Goal: Information Seeking & Learning: Learn about a topic

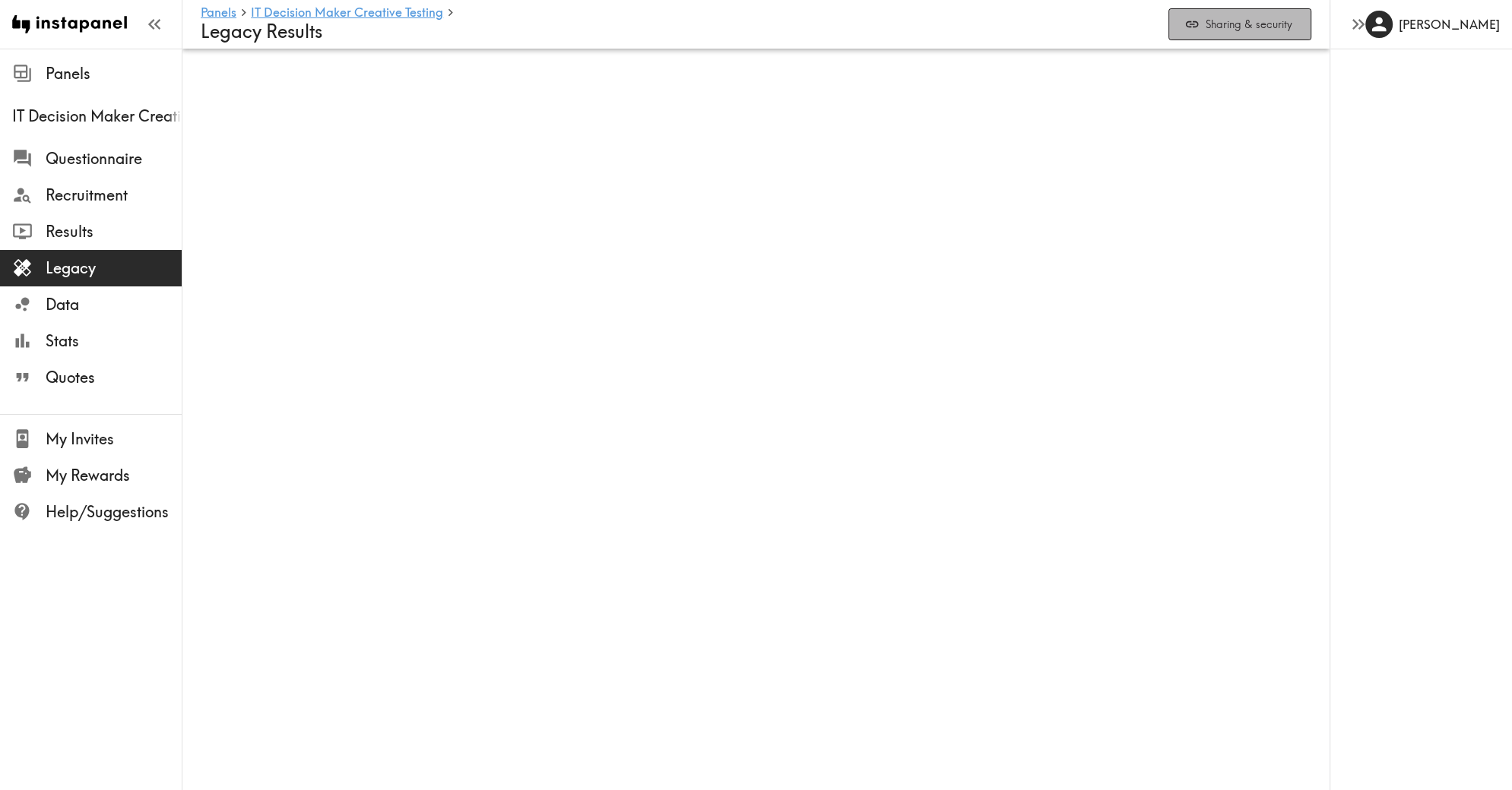
click at [1215, 22] on button "Sharing & security" at bounding box center [1239, 24] width 143 height 33
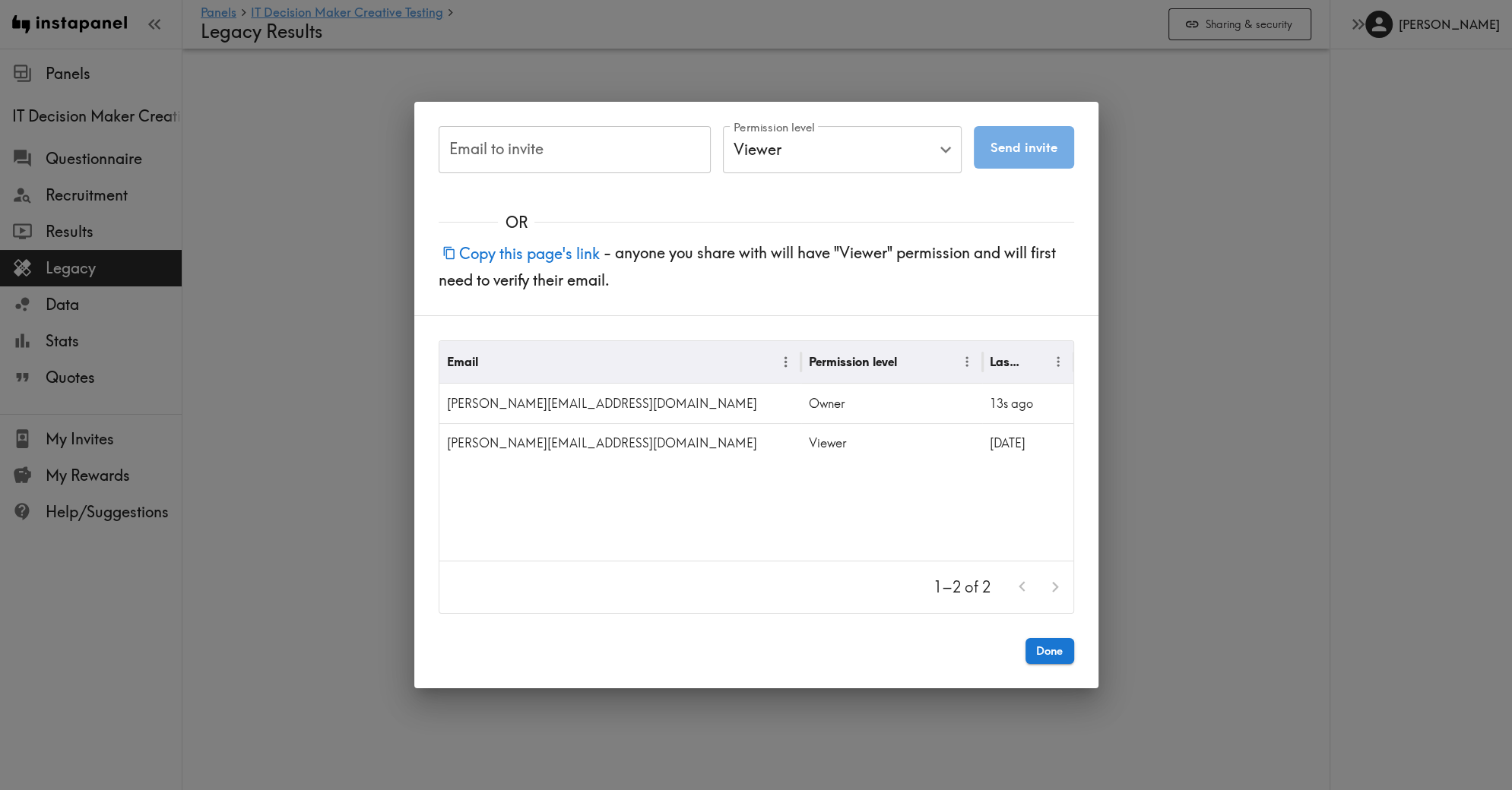
click at [496, 259] on button "Copy this page's link" at bounding box center [521, 253] width 165 height 33
click at [394, 202] on div "Email to invite Email to invite Permission level Viewer Viewer Permission level…" at bounding box center [756, 395] width 1512 height 790
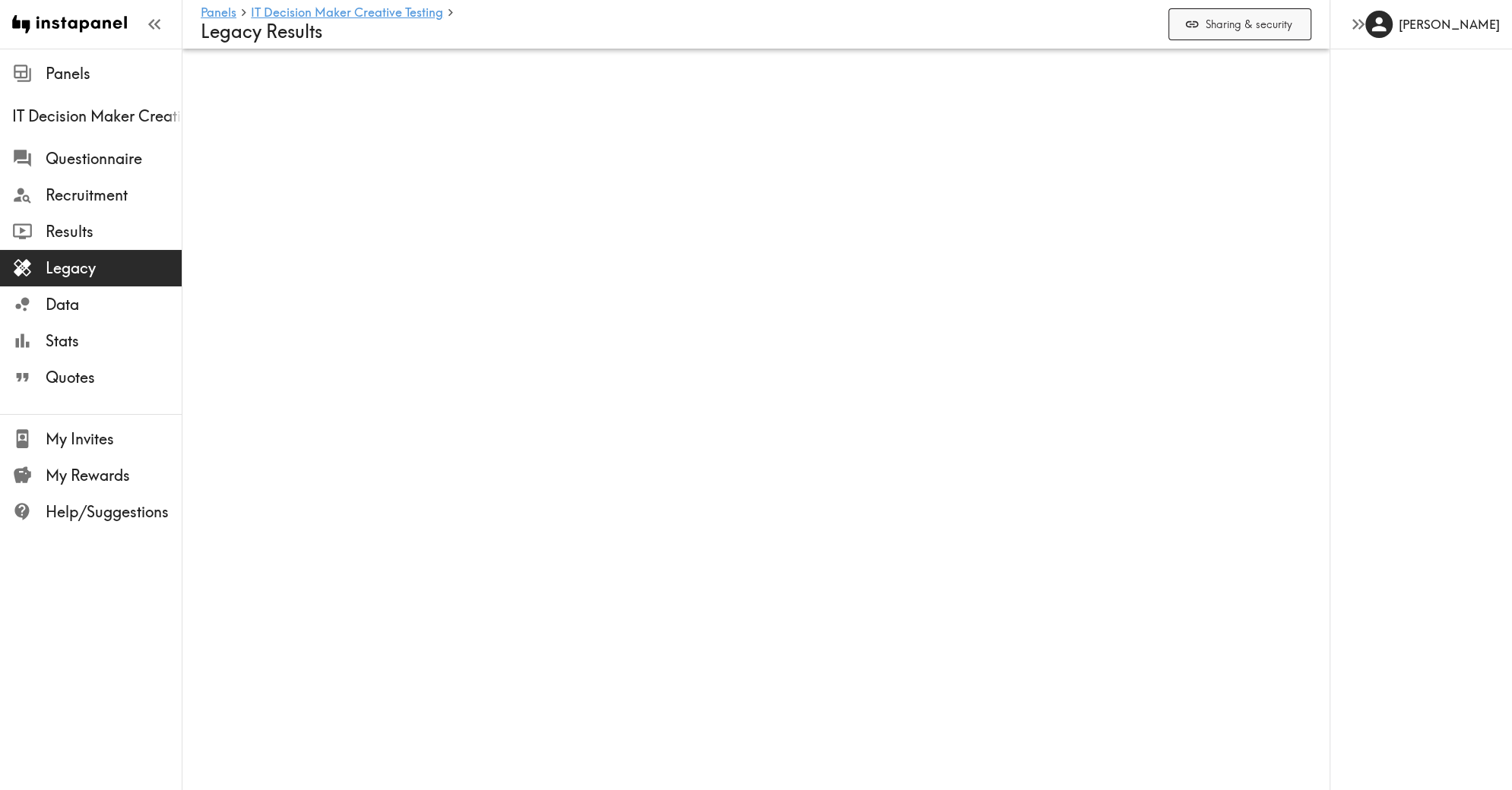
click at [1204, 23] on button "Sharing & security" at bounding box center [1239, 24] width 143 height 33
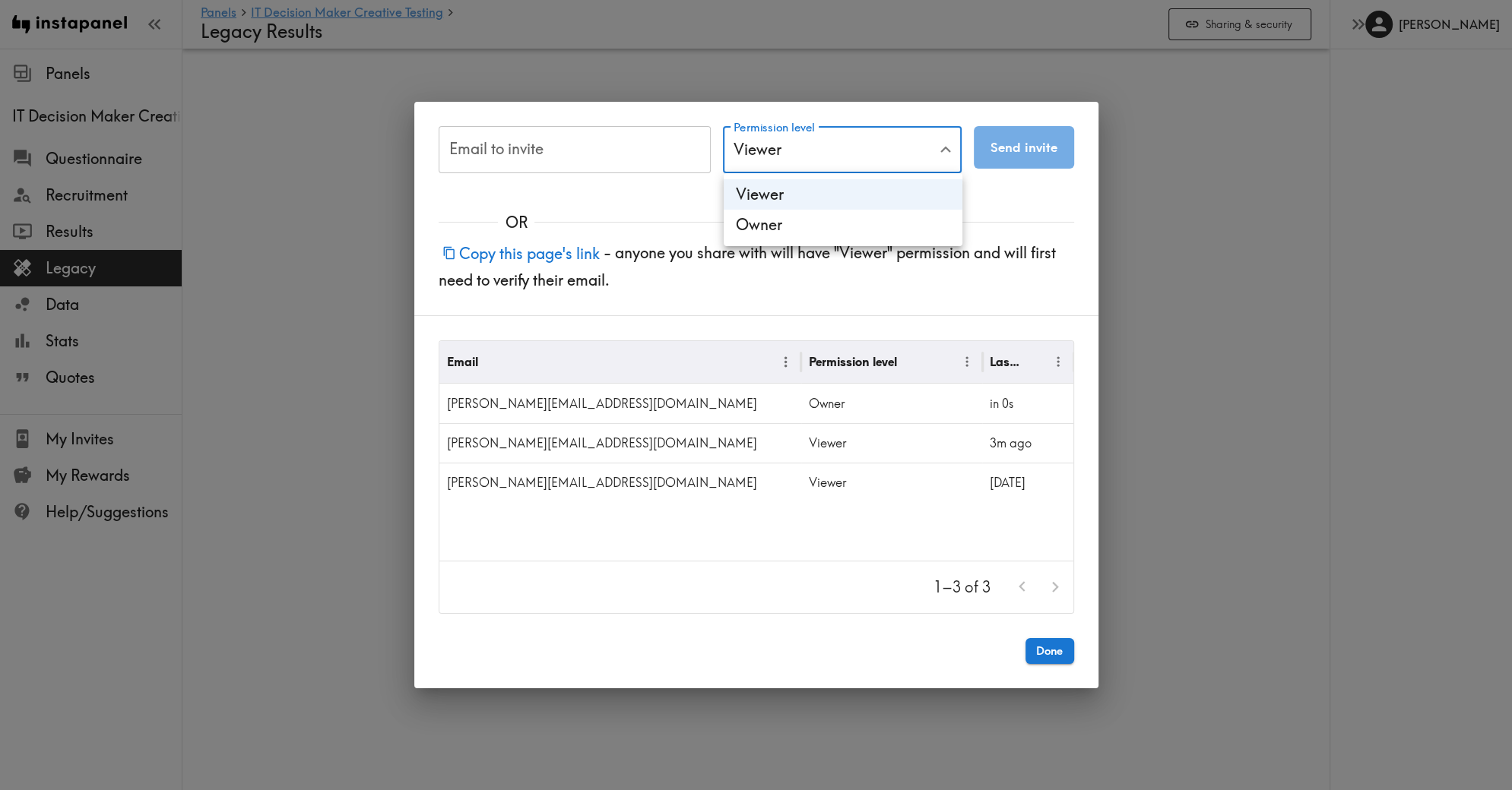
click at [899, 97] on body "Instapanel - Panels - IT Decision Maker Creative Testing - Legacy Results Panel…" at bounding box center [756, 73] width 1512 height 49
click at [904, 146] on div at bounding box center [756, 395] width 1512 height 790
click at [1055, 589] on div at bounding box center [1038, 586] width 66 height 33
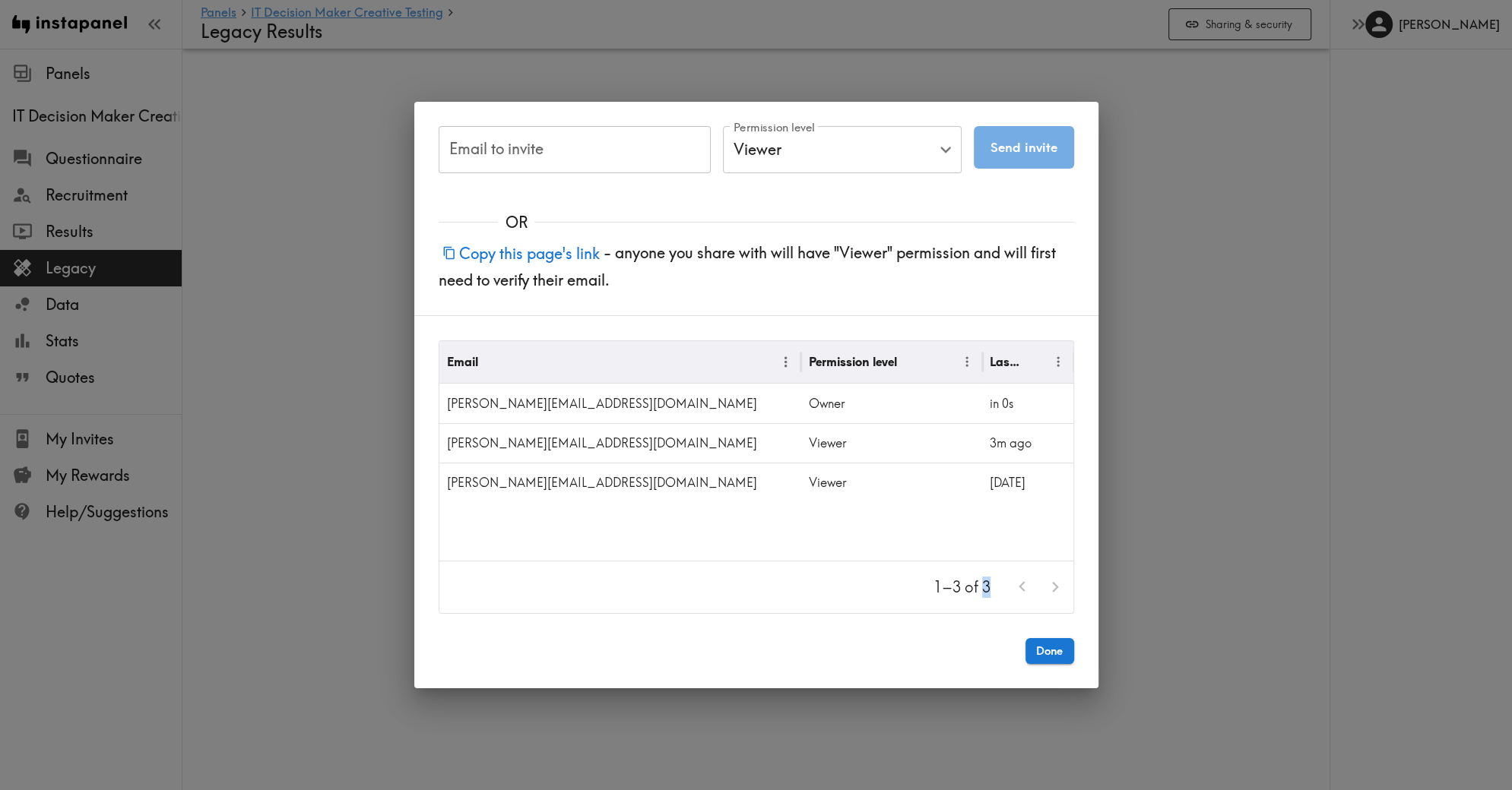
click at [1055, 589] on div at bounding box center [1038, 586] width 66 height 33
click at [1054, 670] on div "Done" at bounding box center [757, 662] width 684 height 50
click at [1048, 648] on button "Done" at bounding box center [1049, 651] width 49 height 26
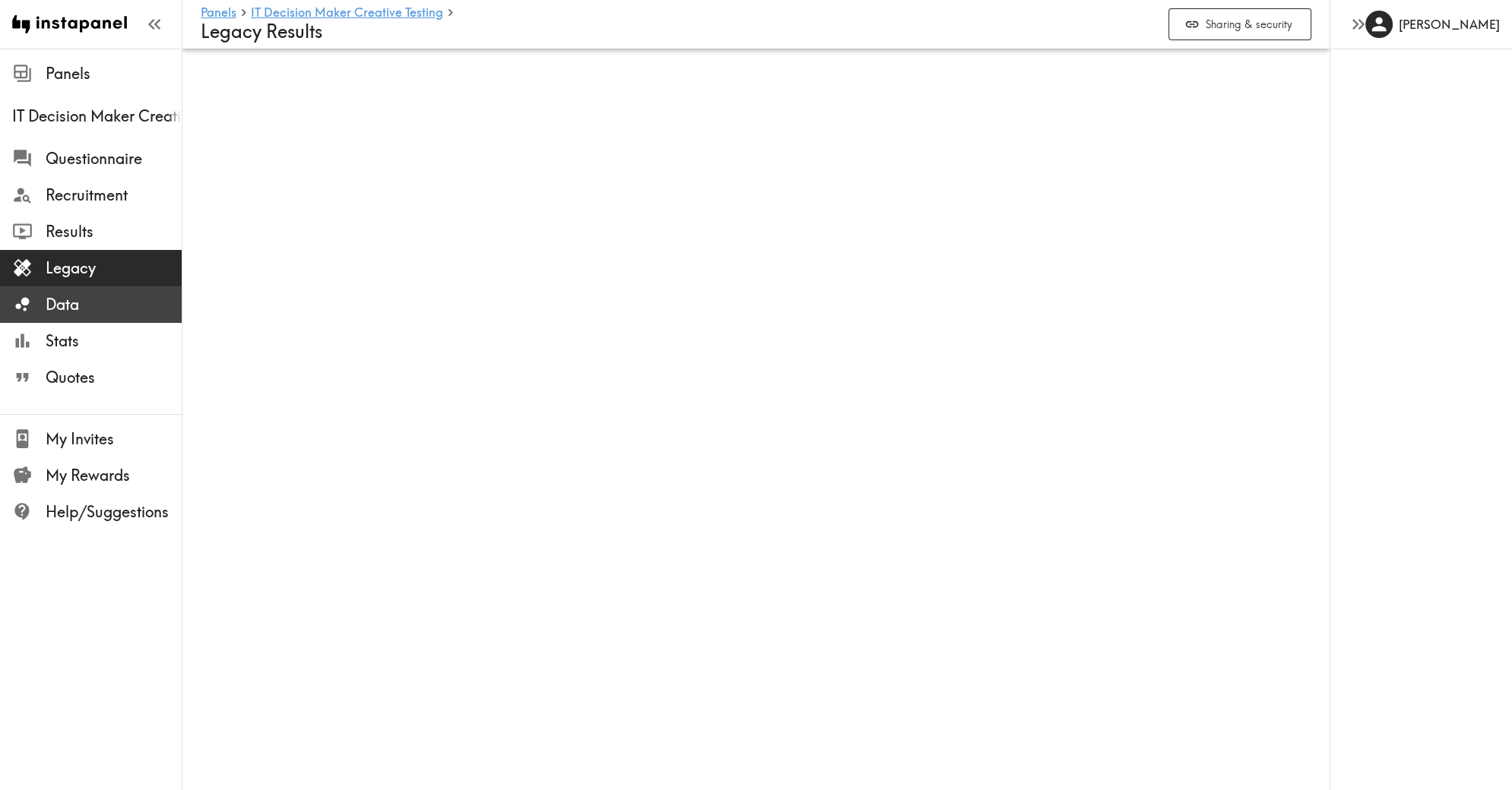
click at [54, 306] on span "Data" at bounding box center [113, 305] width 136 height 22
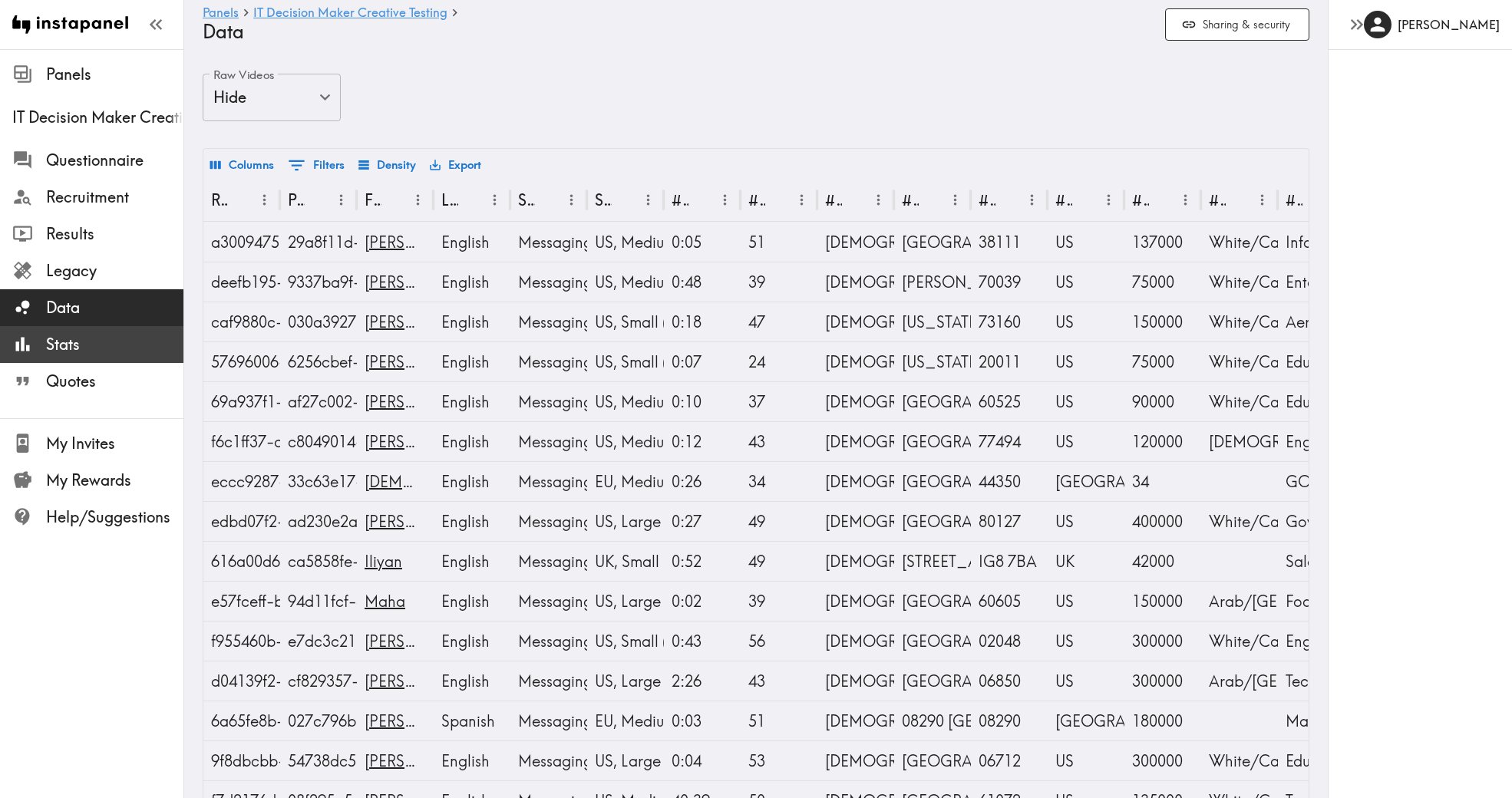
click at [59, 334] on span "Stats" at bounding box center [114, 345] width 137 height 22
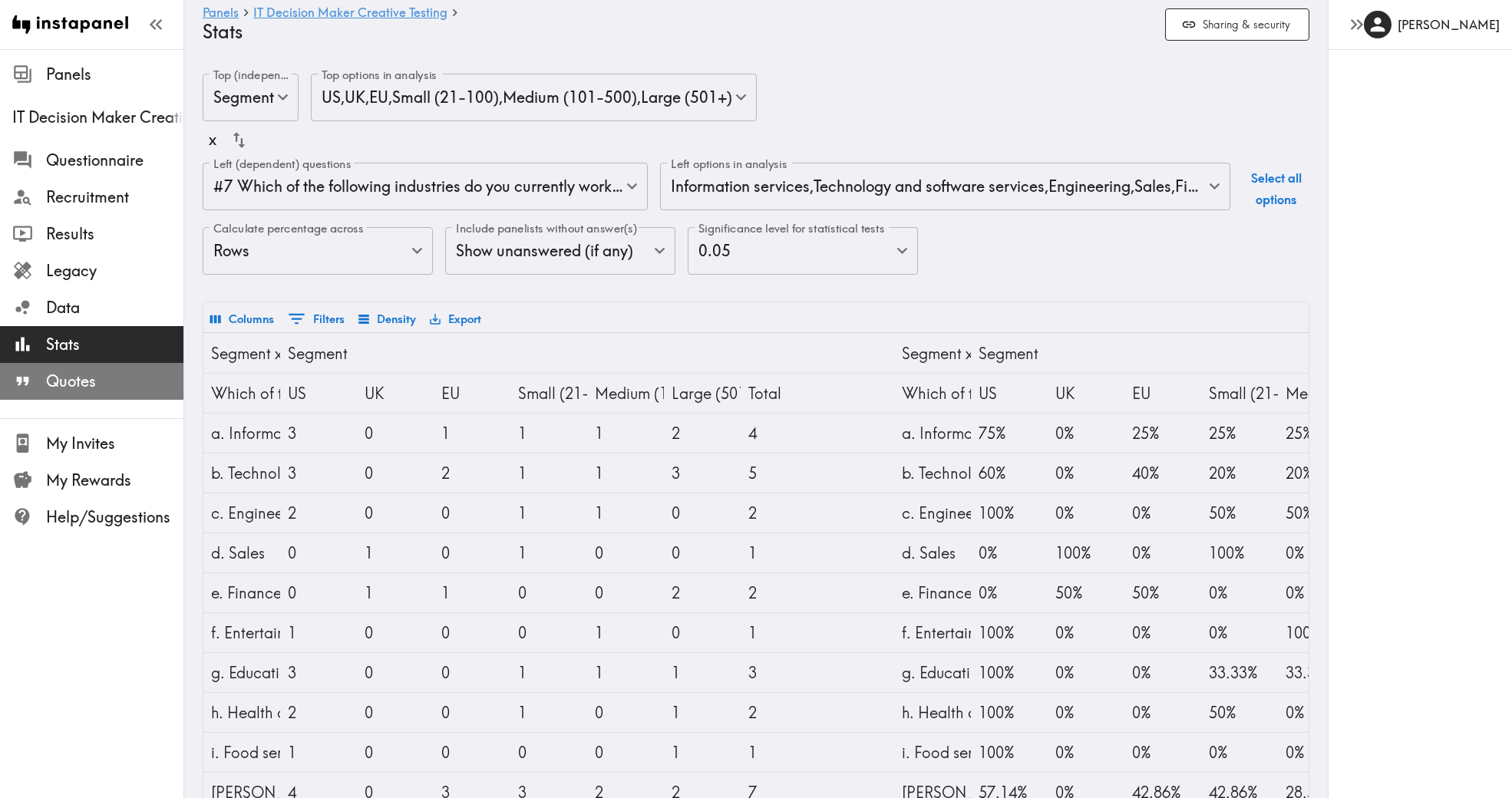
click at [74, 369] on span "Quotes" at bounding box center [114, 381] width 137 height 27
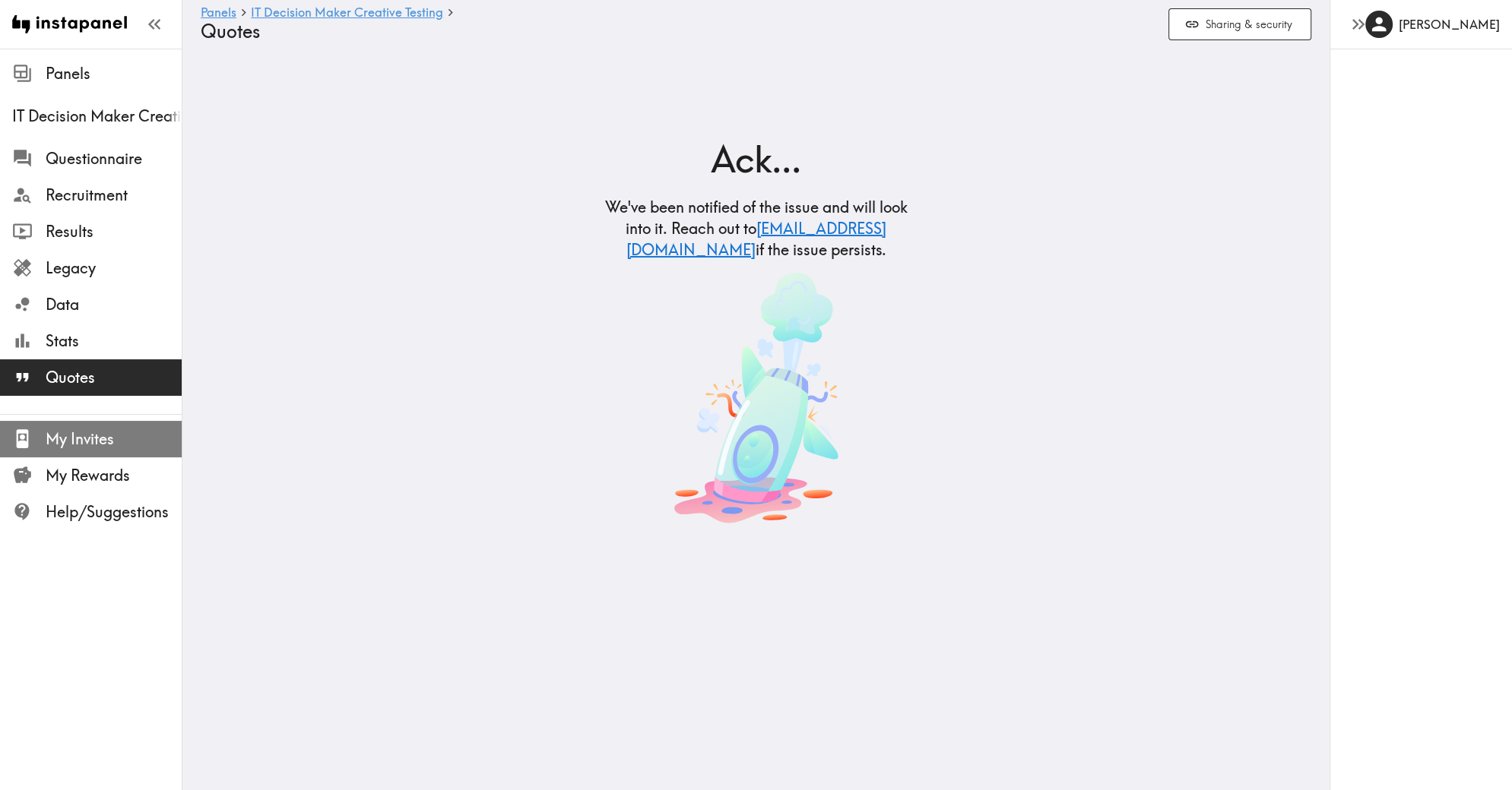
click at [73, 436] on span "My Invites" at bounding box center [113, 439] width 136 height 22
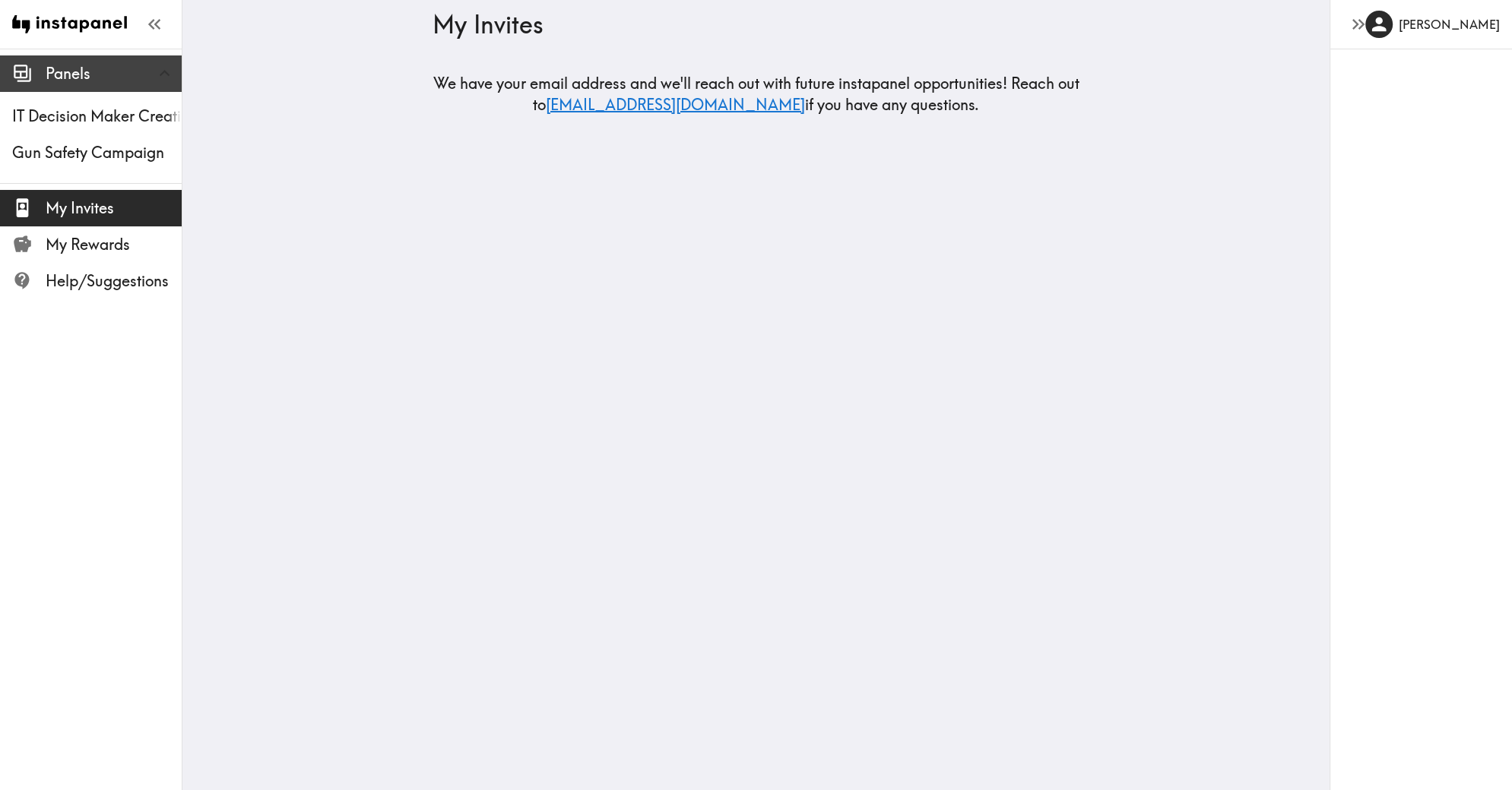
click at [69, 71] on span "Panels" at bounding box center [113, 74] width 136 height 22
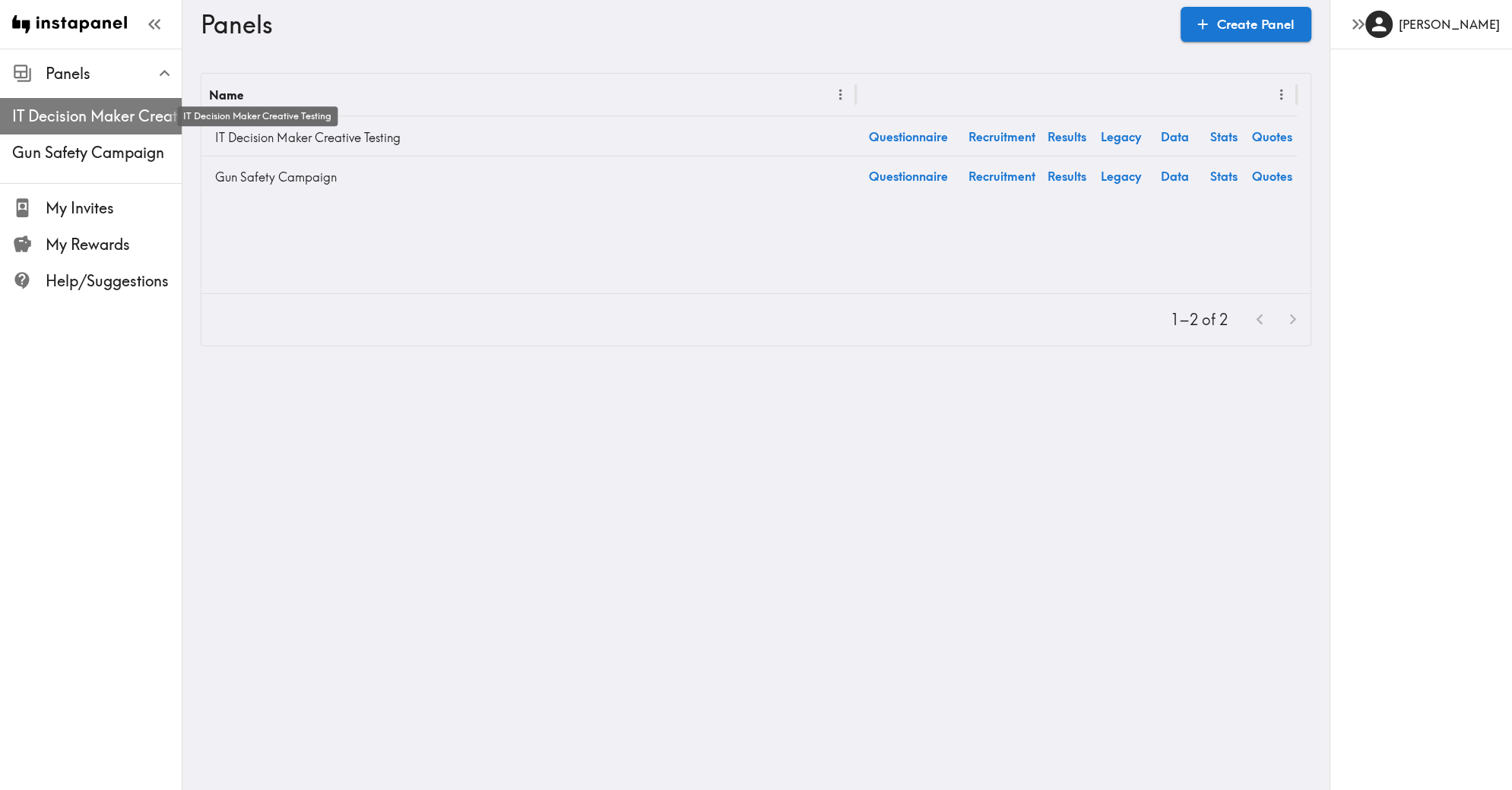
click at [68, 109] on span "IT Decision Maker Creative Testing" at bounding box center [96, 117] width 169 height 22
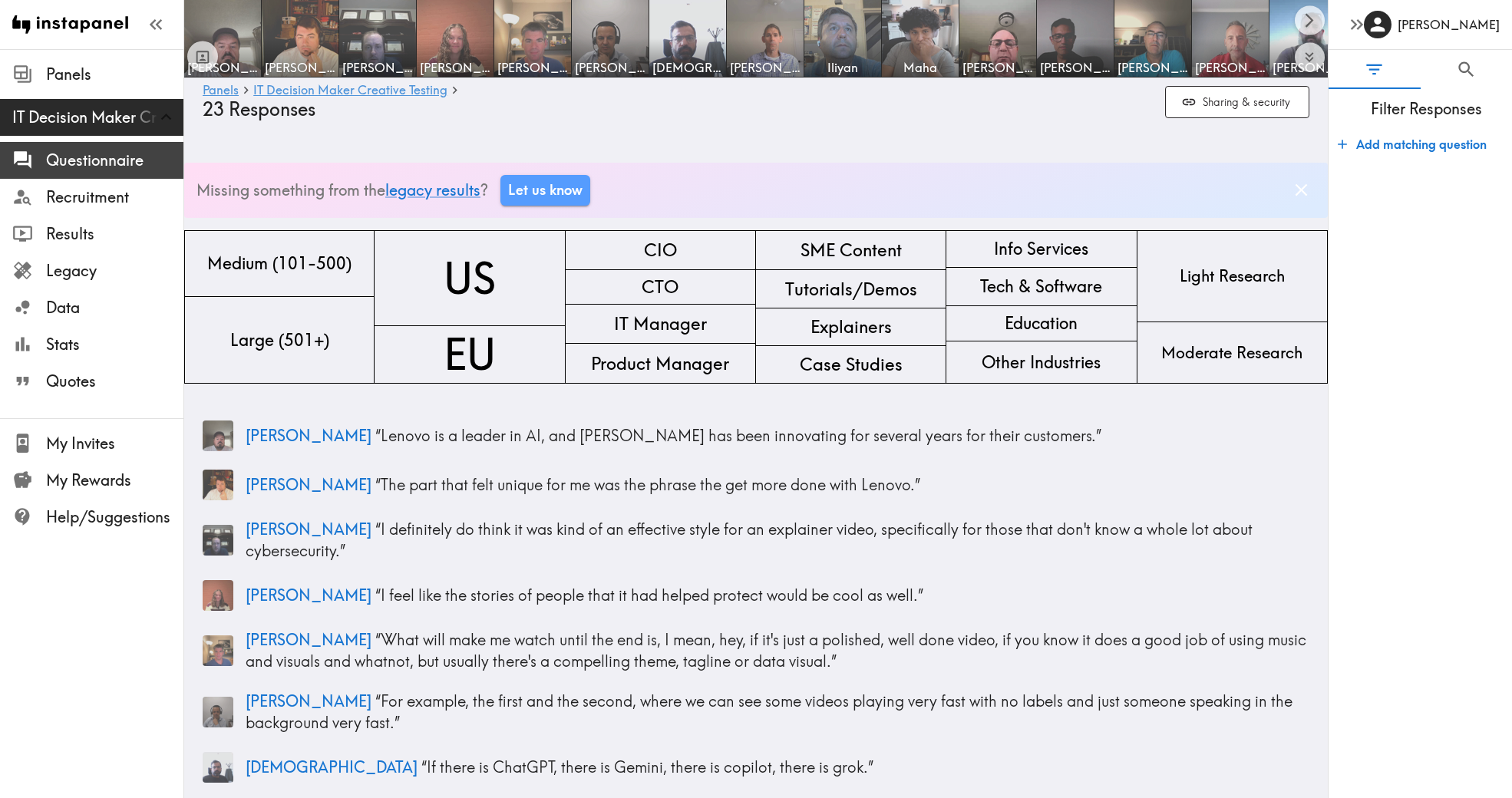
click at [66, 160] on span "Questionnaire" at bounding box center [114, 161] width 137 height 22
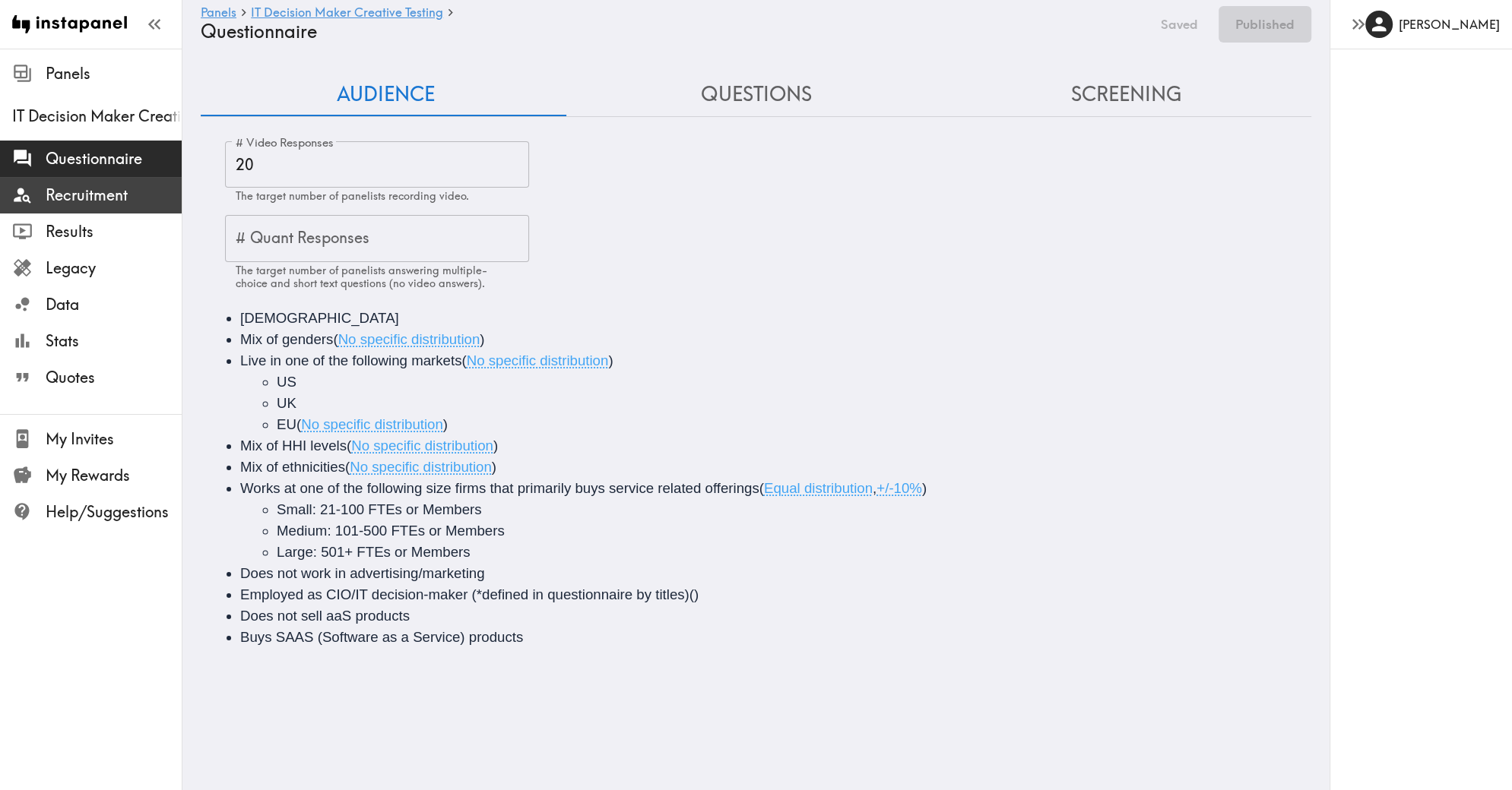
click at [100, 180] on div "Recruitment" at bounding box center [91, 195] width 182 height 40
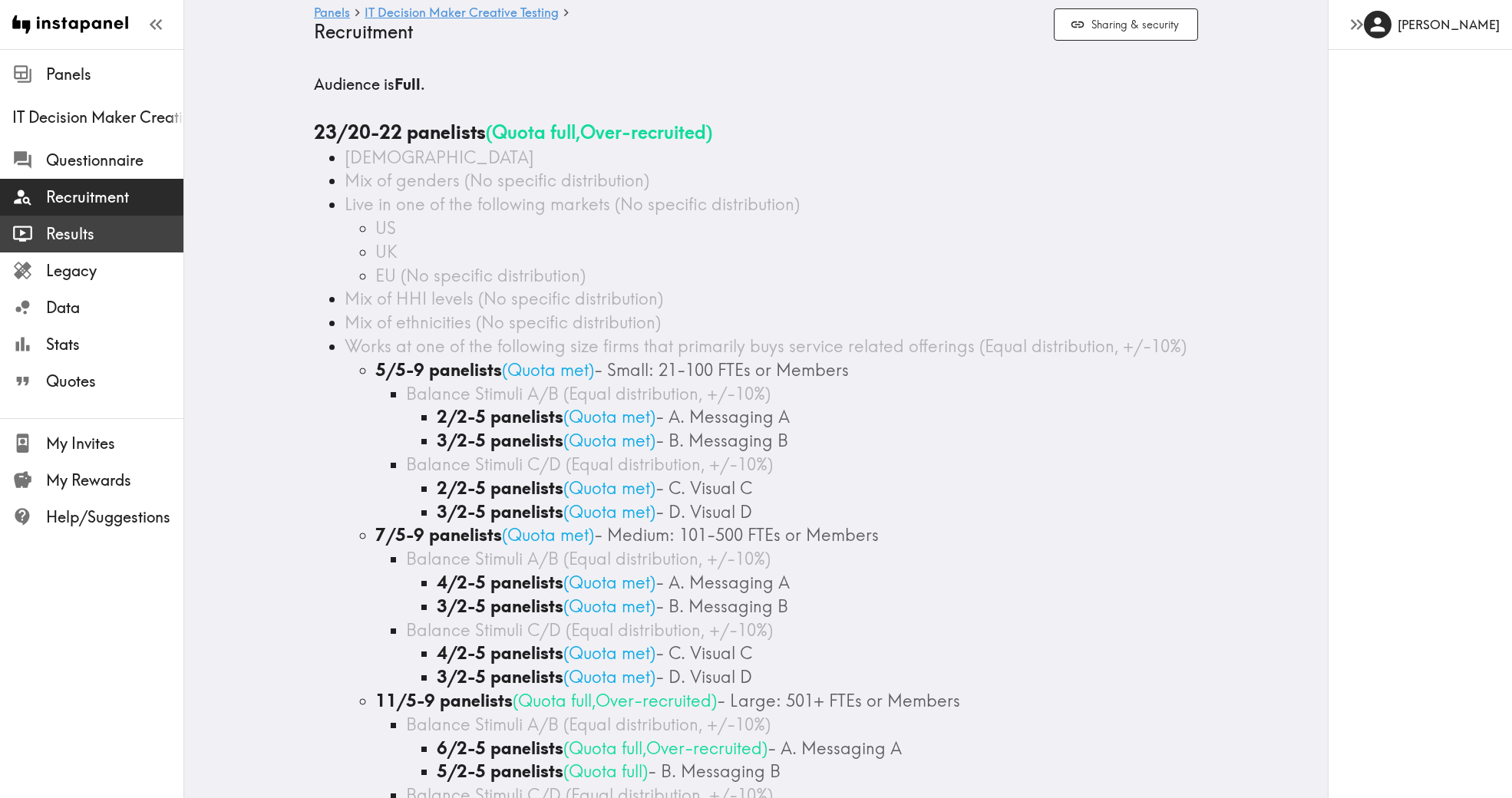
click at [110, 227] on span "Results" at bounding box center [114, 234] width 137 height 22
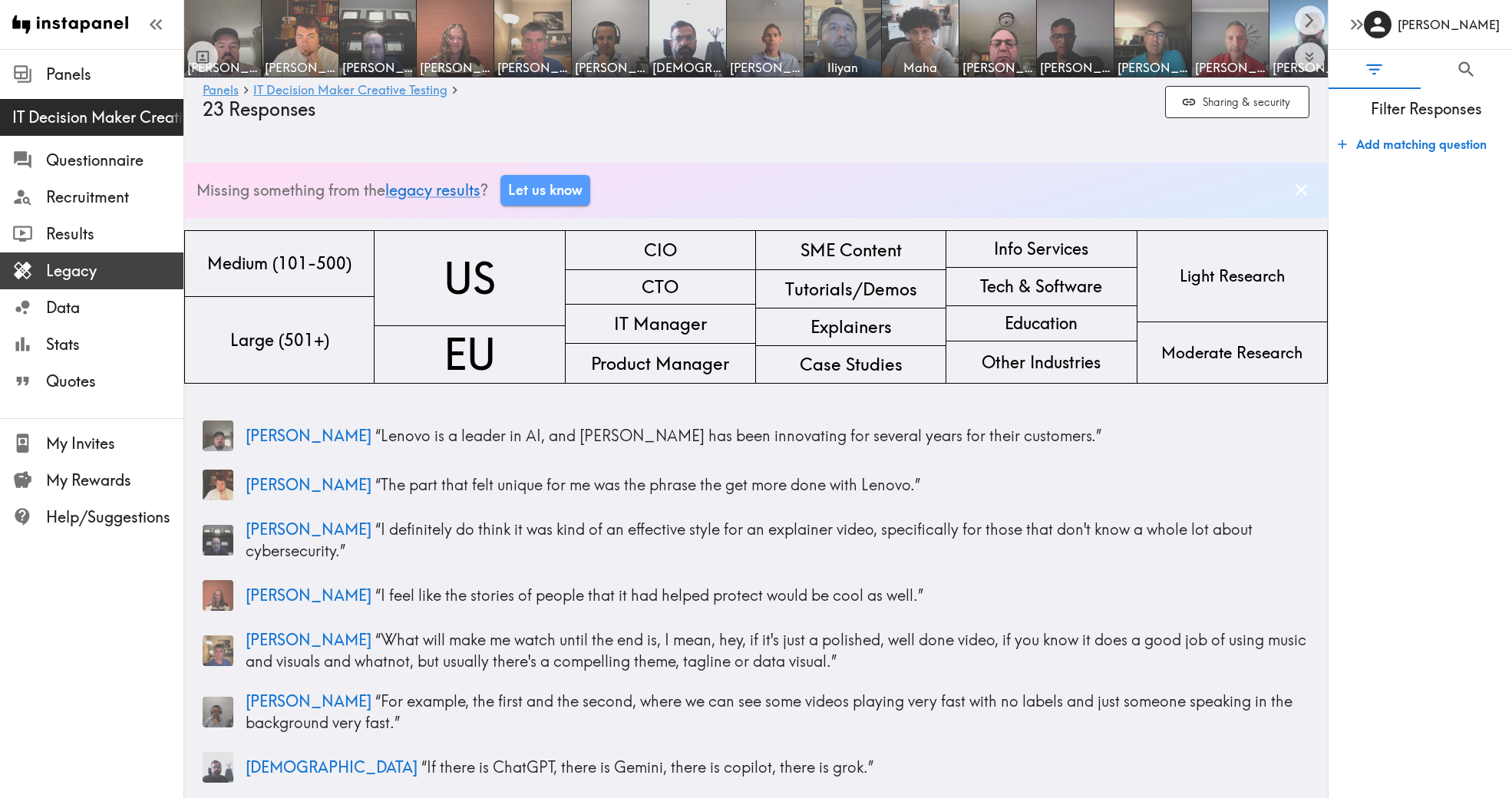
click at [117, 257] on span "Legacy" at bounding box center [114, 271] width 137 height 27
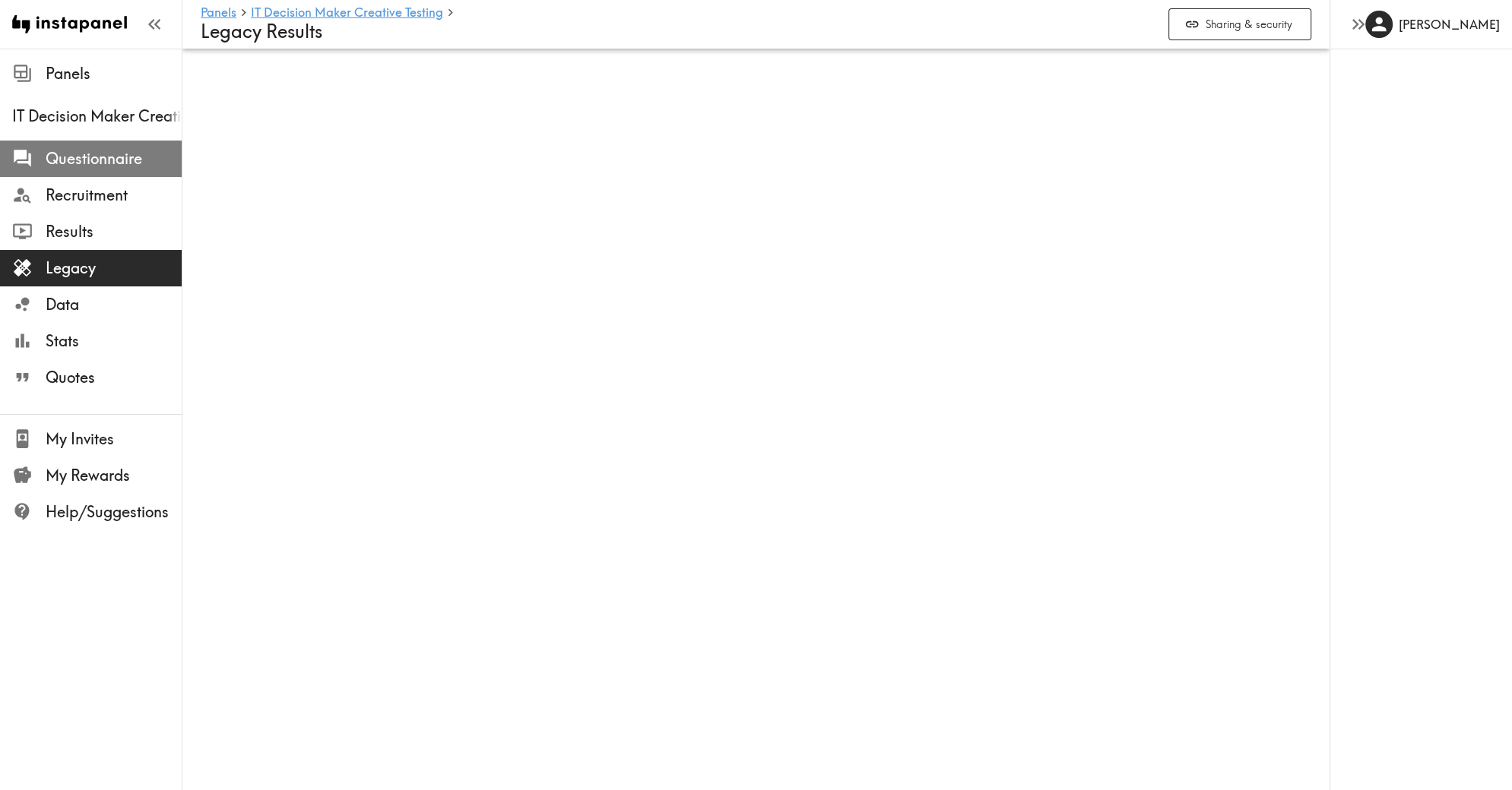
click at [87, 156] on span "Questionnaire" at bounding box center [113, 159] width 136 height 22
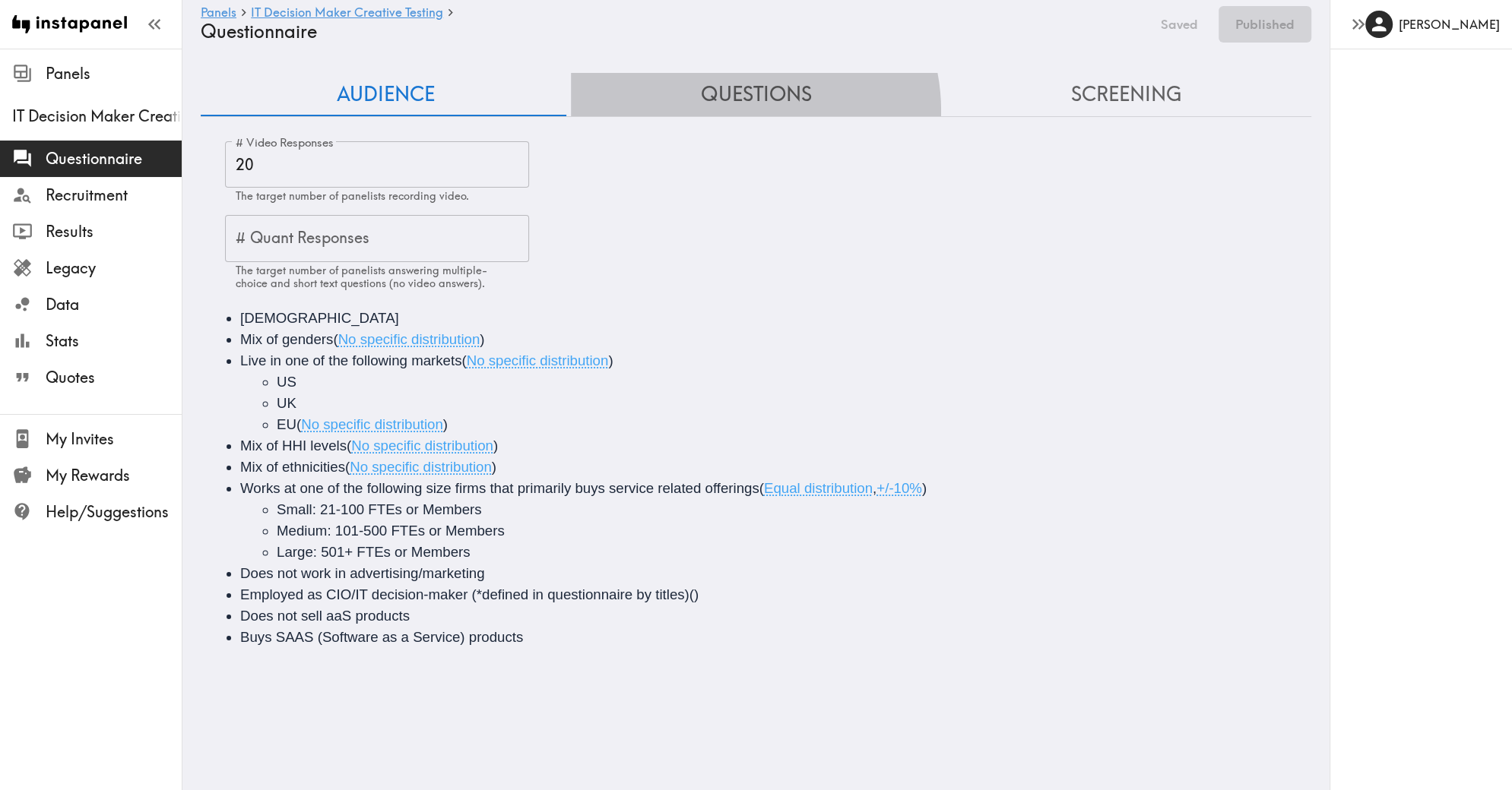
click at [727, 111] on button "Questions" at bounding box center [755, 95] width 370 height 43
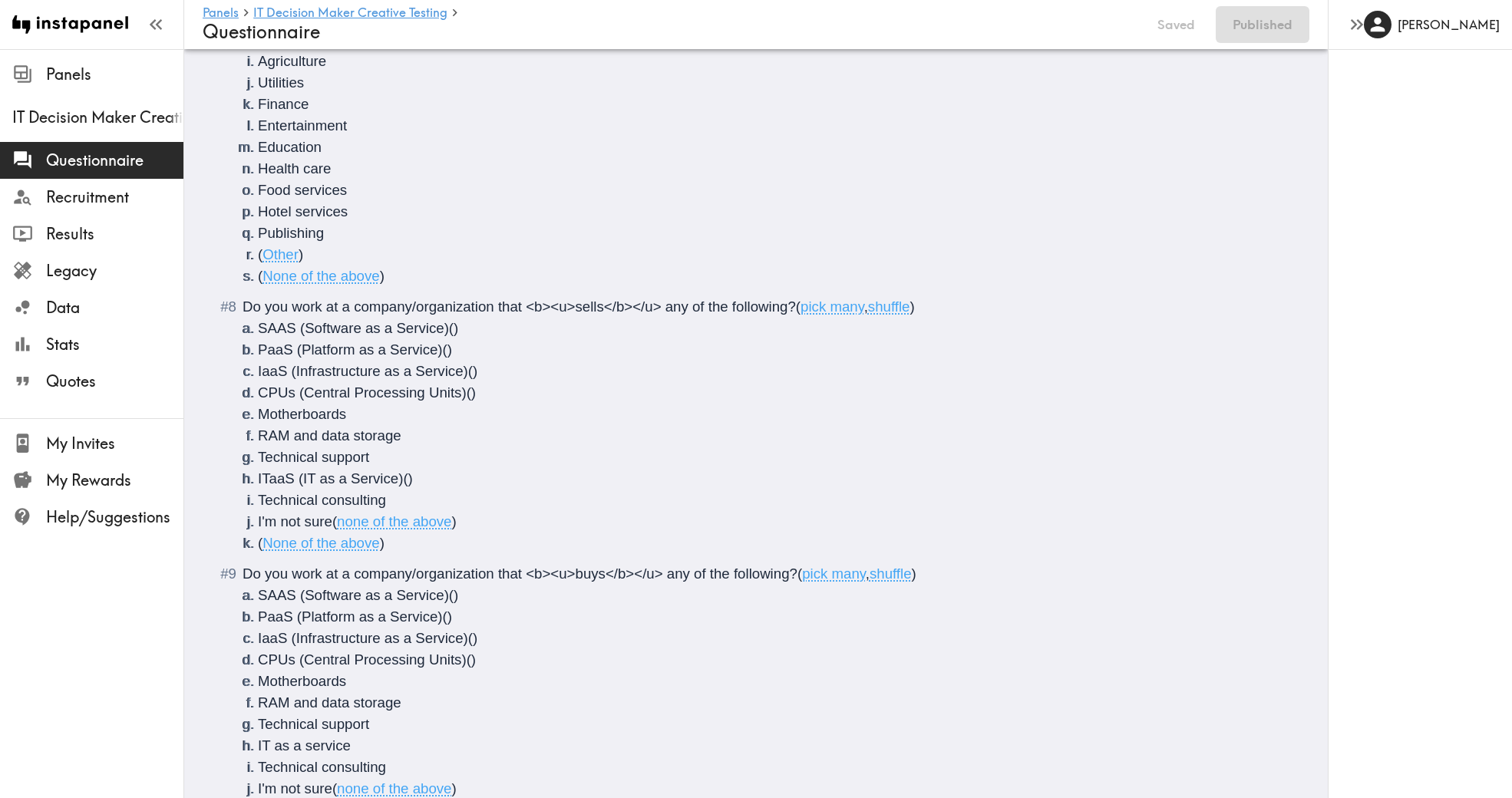
scroll to position [1086, 0]
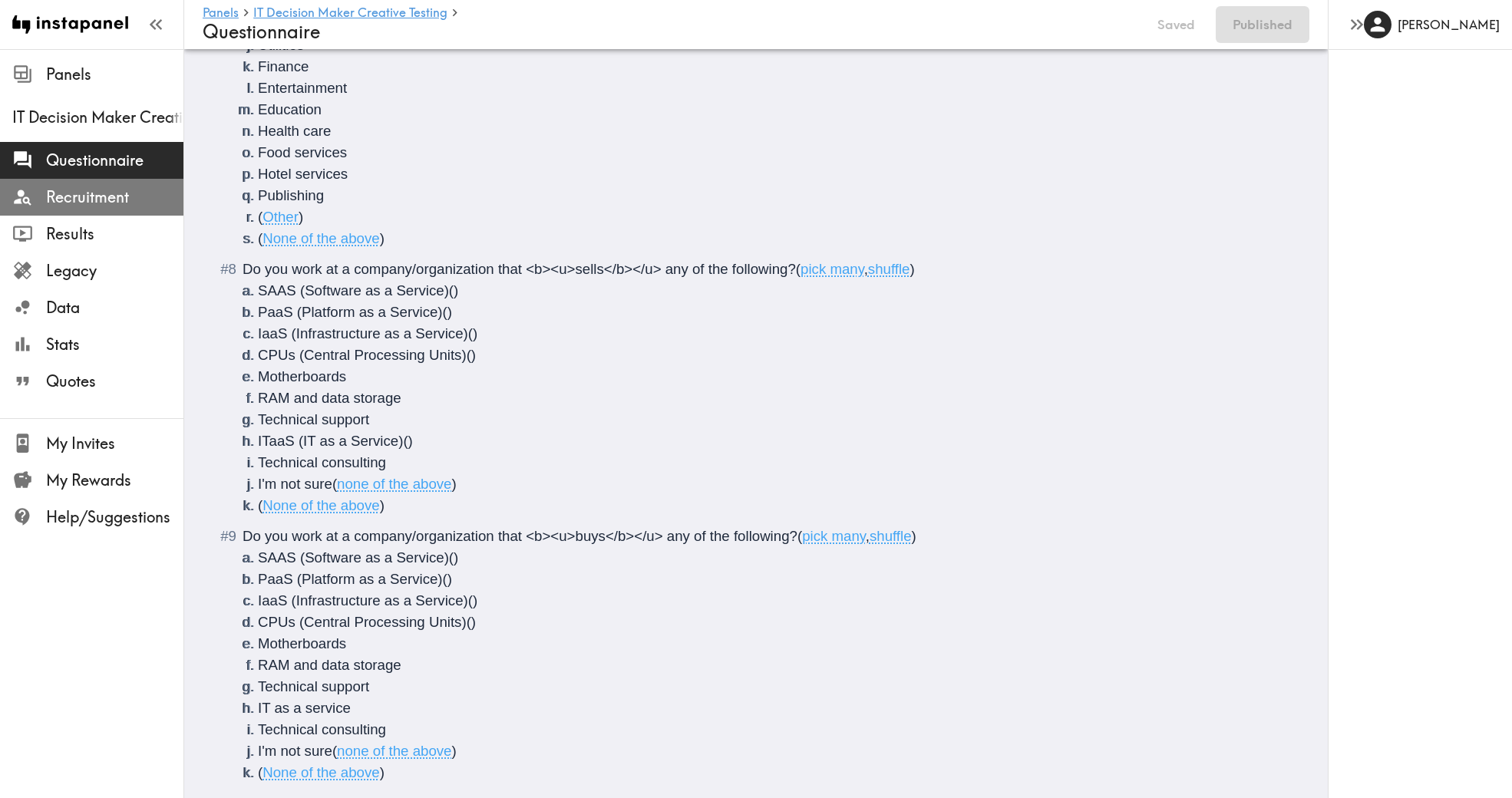
click at [102, 200] on span "Recruitment" at bounding box center [114, 197] width 137 height 22
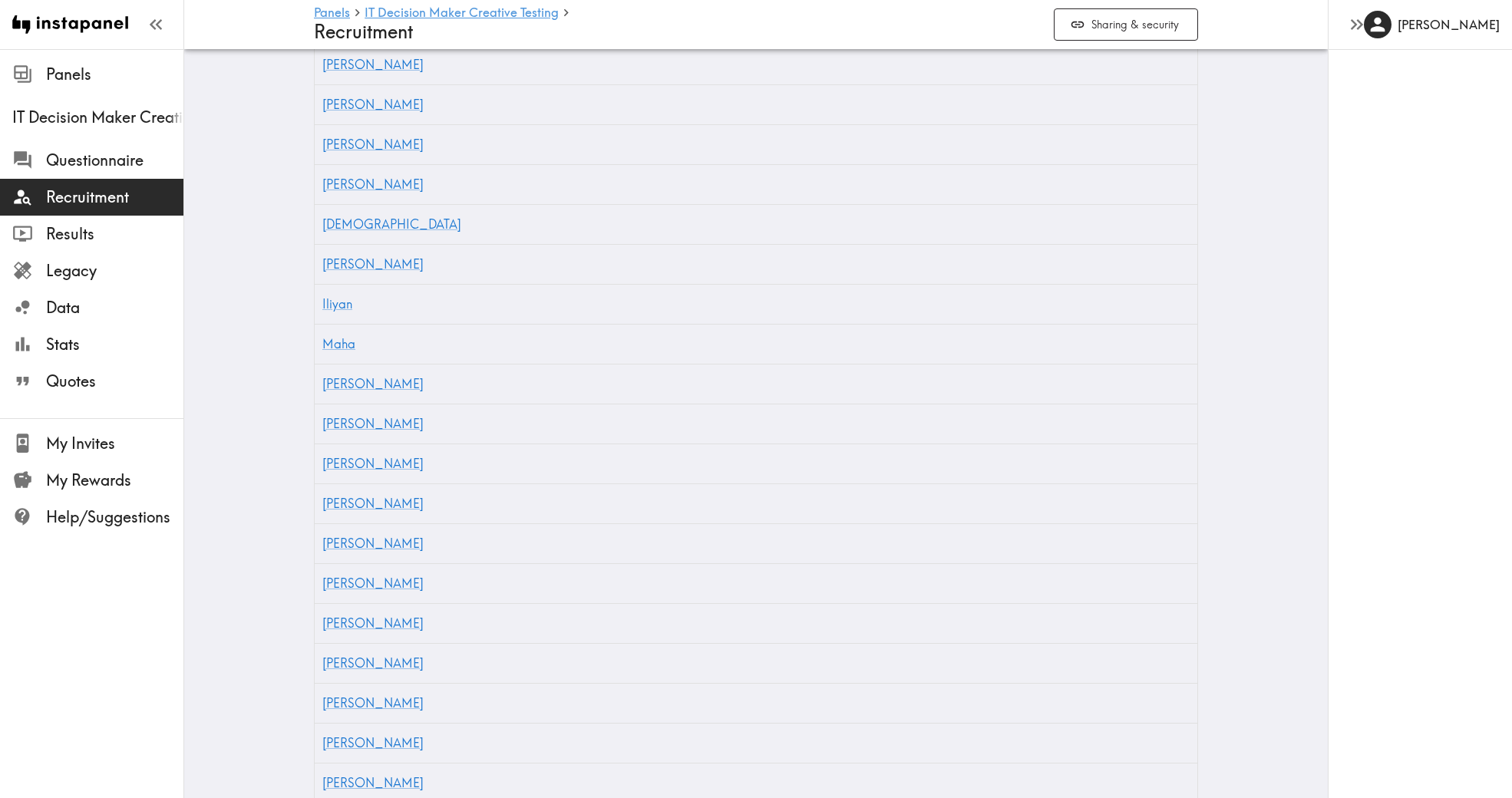
scroll to position [1412, 0]
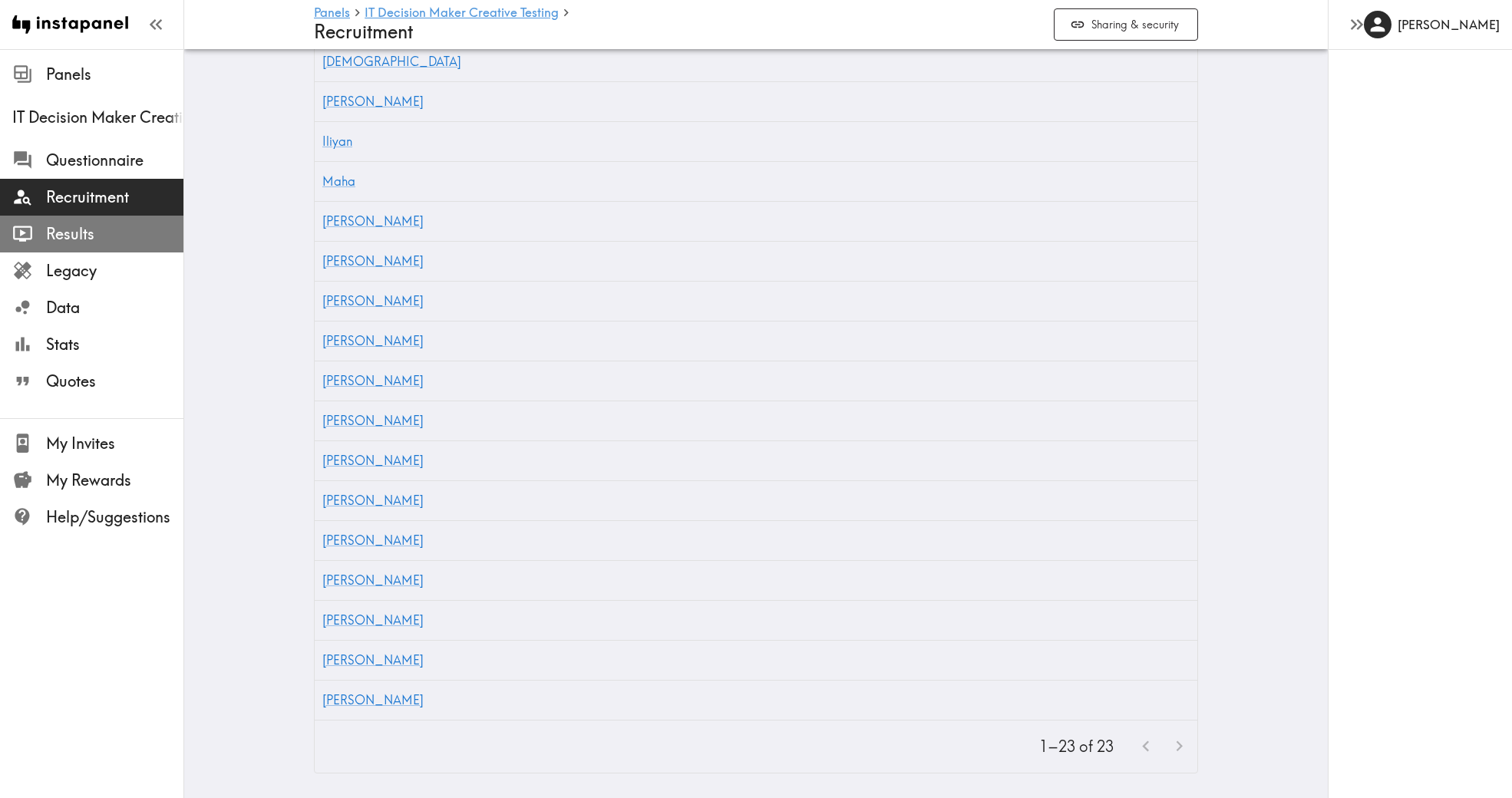
click at [81, 224] on span "Results" at bounding box center [114, 234] width 137 height 22
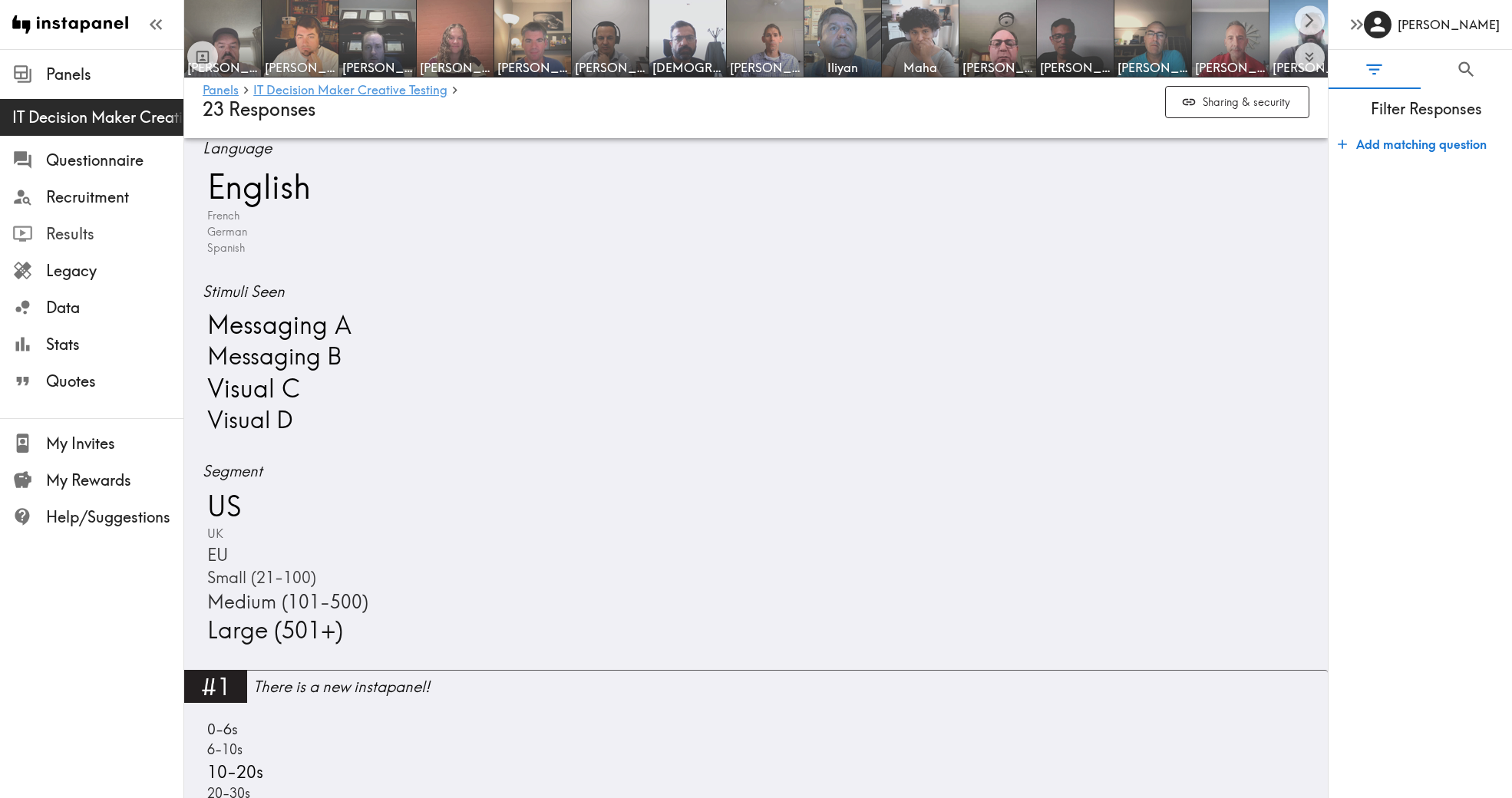
scroll to position [677, 0]
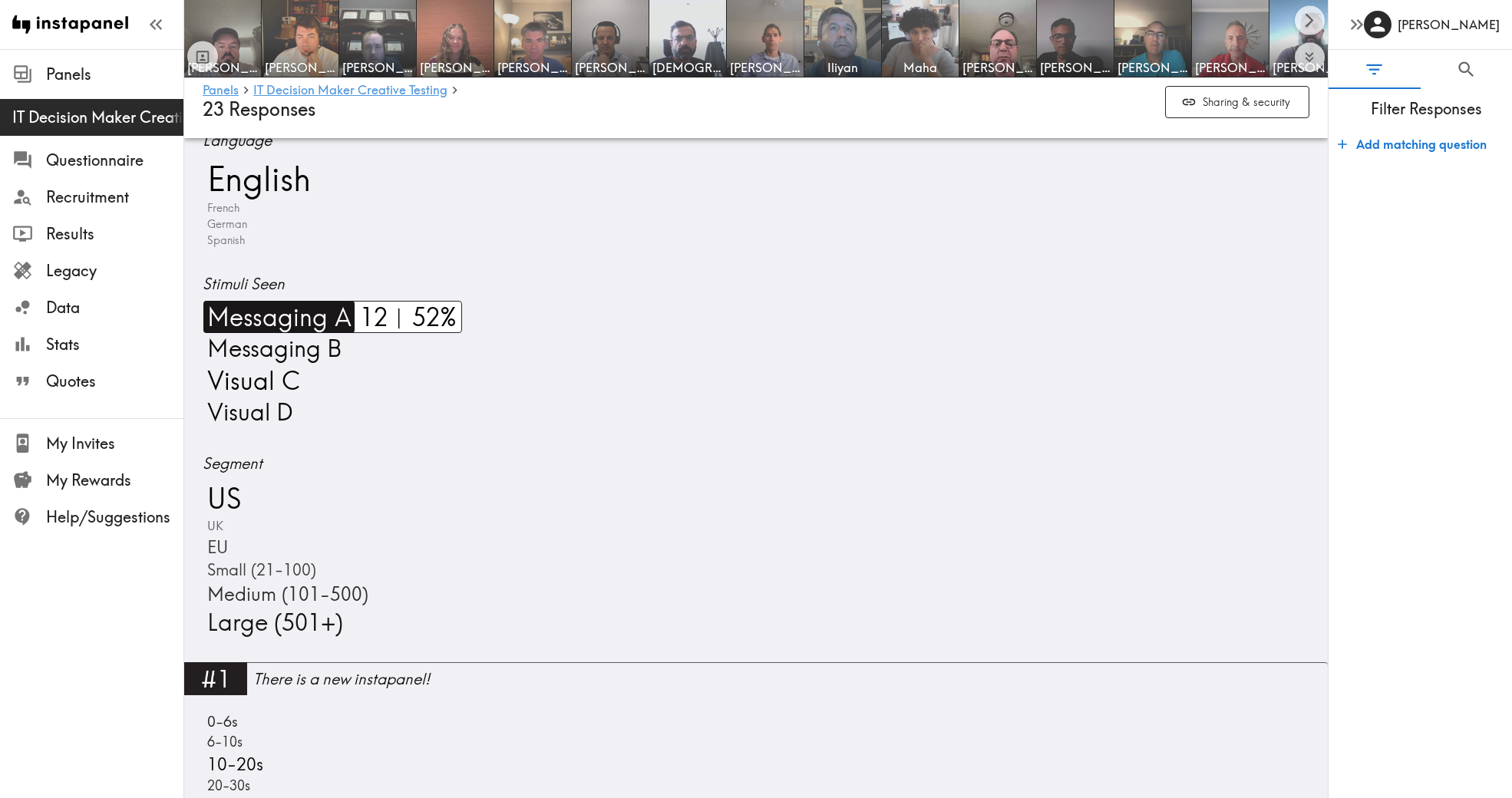
click at [294, 317] on span "Messaging A" at bounding box center [277, 316] width 148 height 32
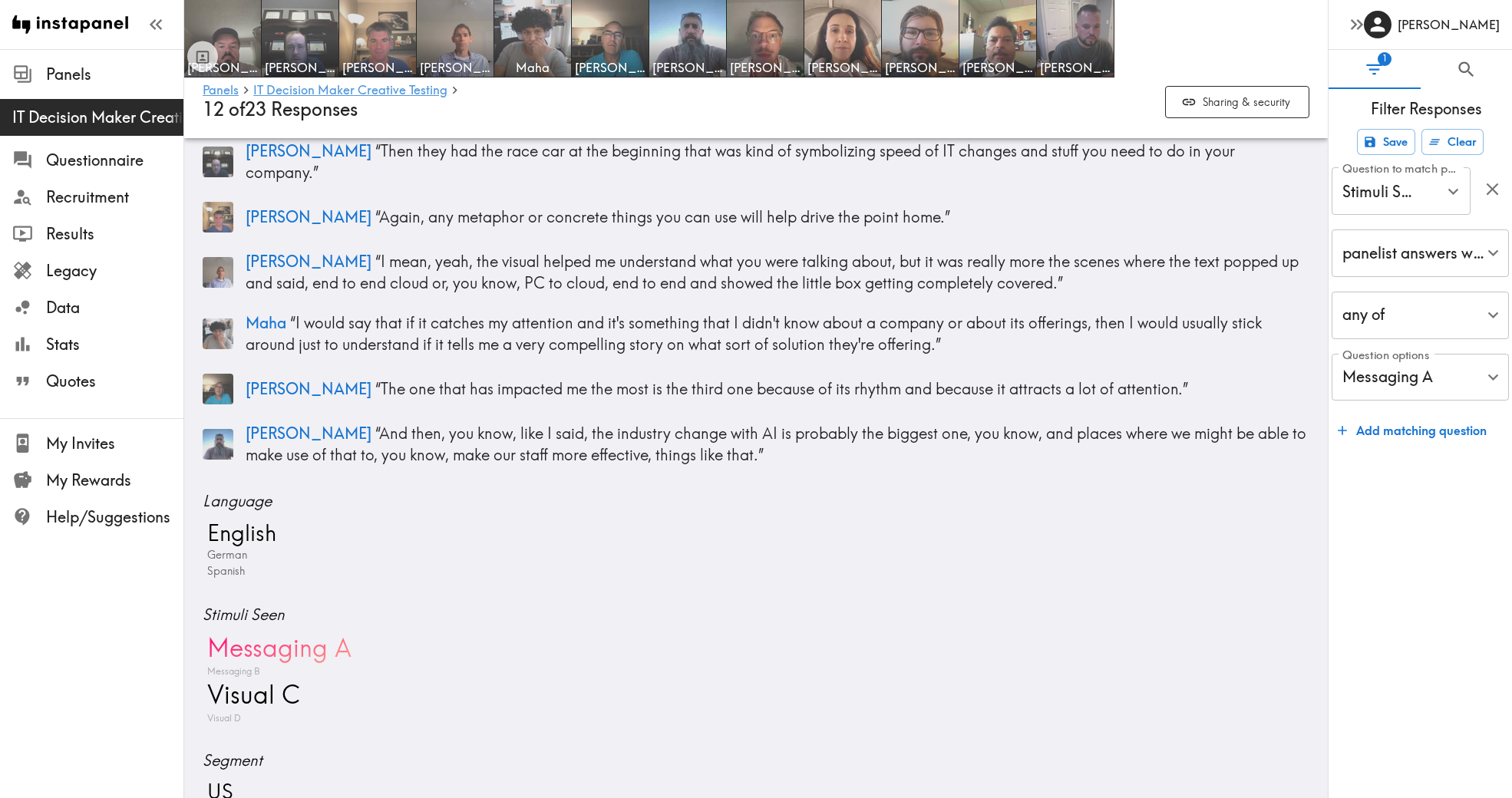
scroll to position [333, 0]
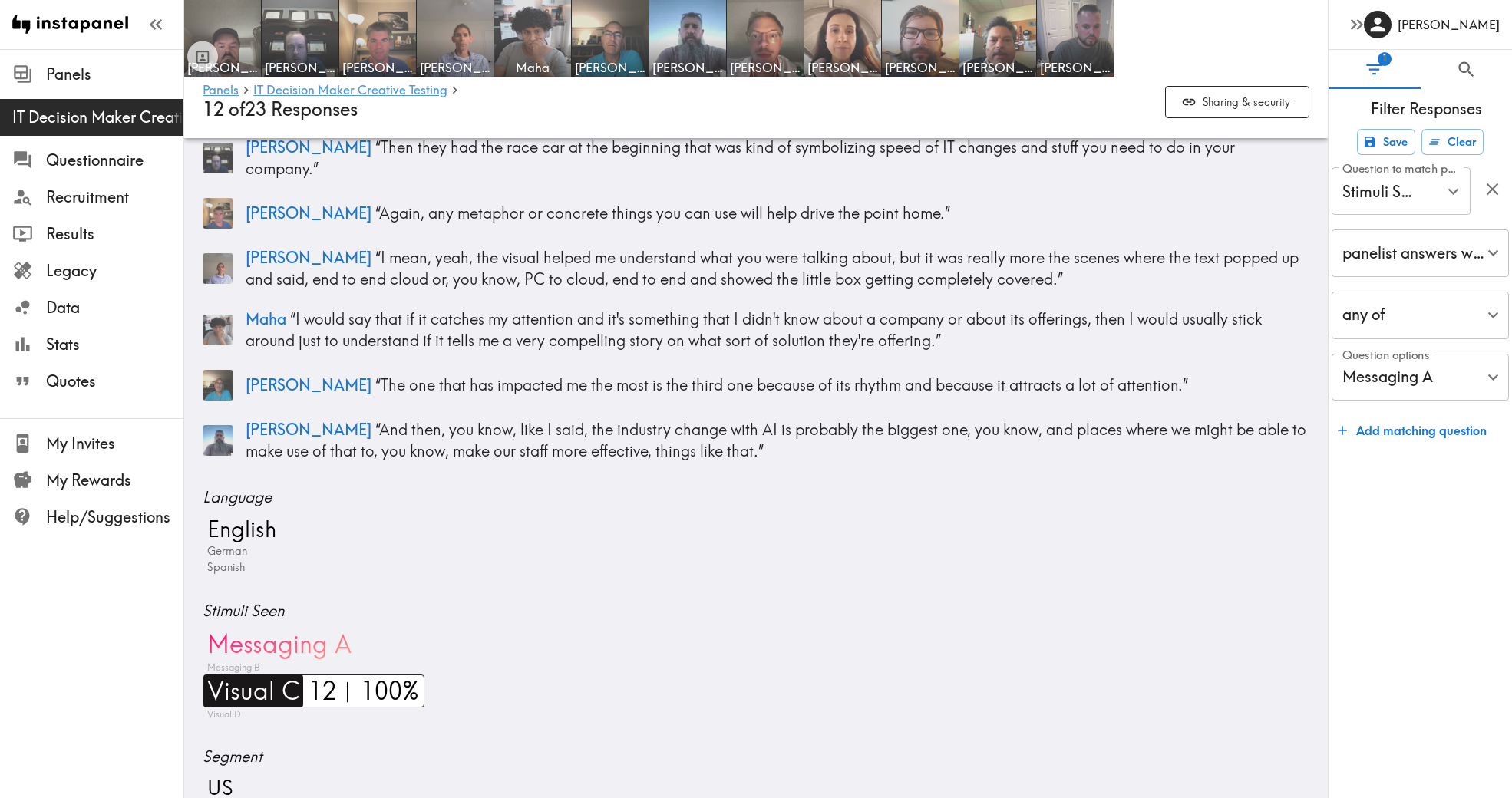
click at [257, 678] on span "Visual C" at bounding box center [251, 690] width 97 height 32
click at [246, 661] on span "Messaging B" at bounding box center [231, 667] width 57 height 14
click at [246, 656] on div "Messaging A Messaging B Visual C Visual D" at bounding box center [756, 675] width 1107 height 93
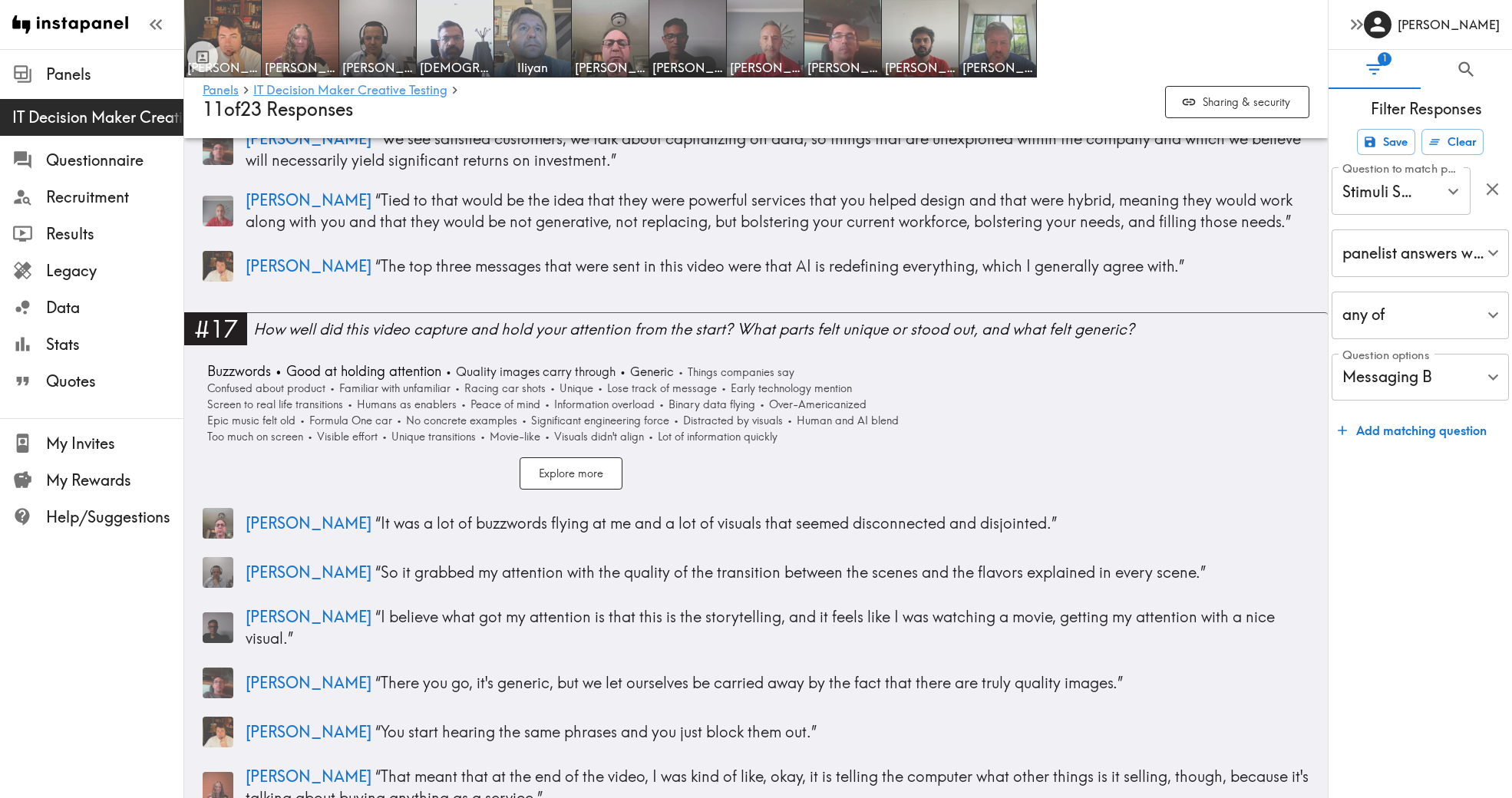
scroll to position [4823, 0]
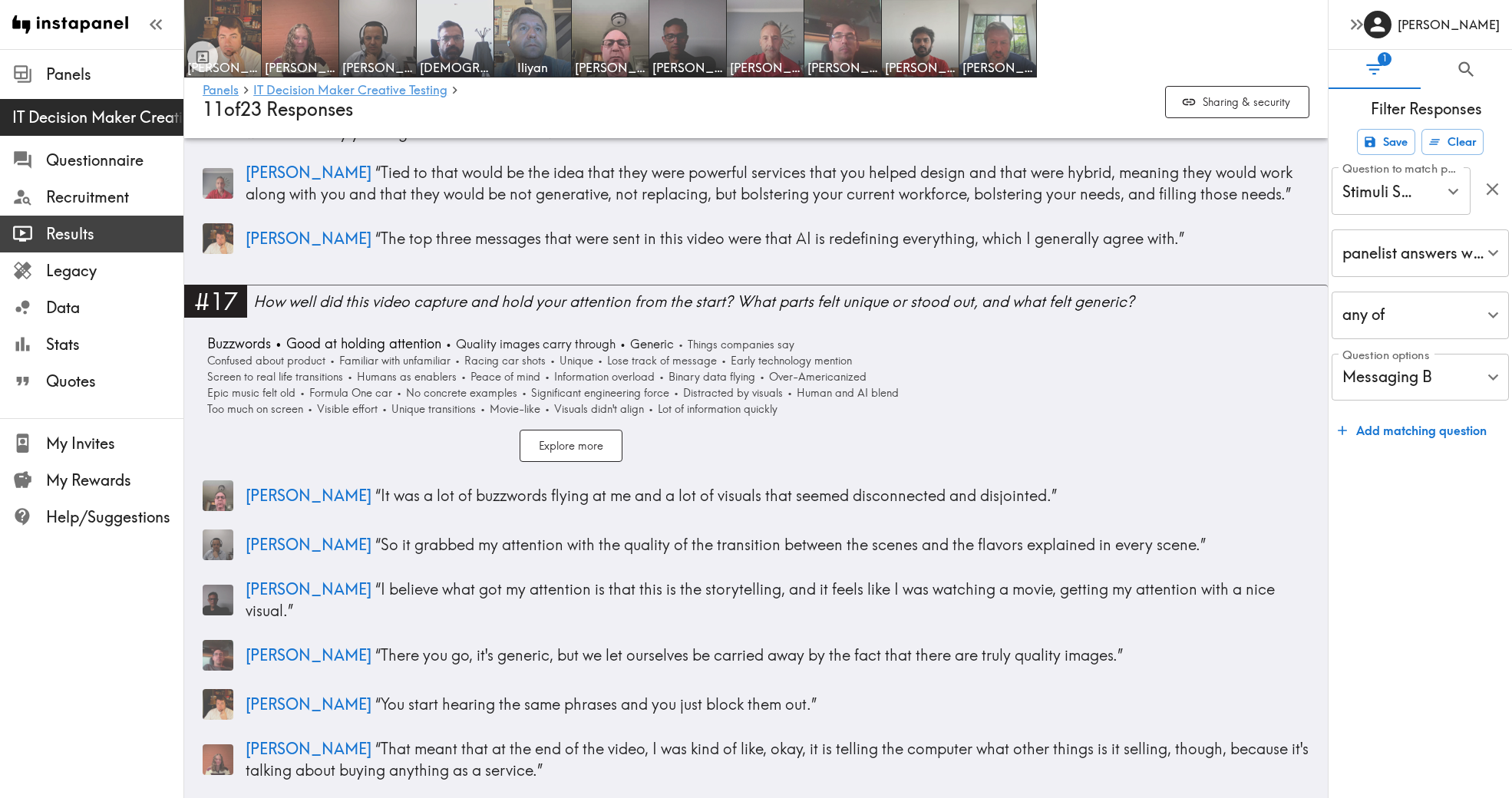
click at [101, 239] on span "Results" at bounding box center [114, 234] width 137 height 22
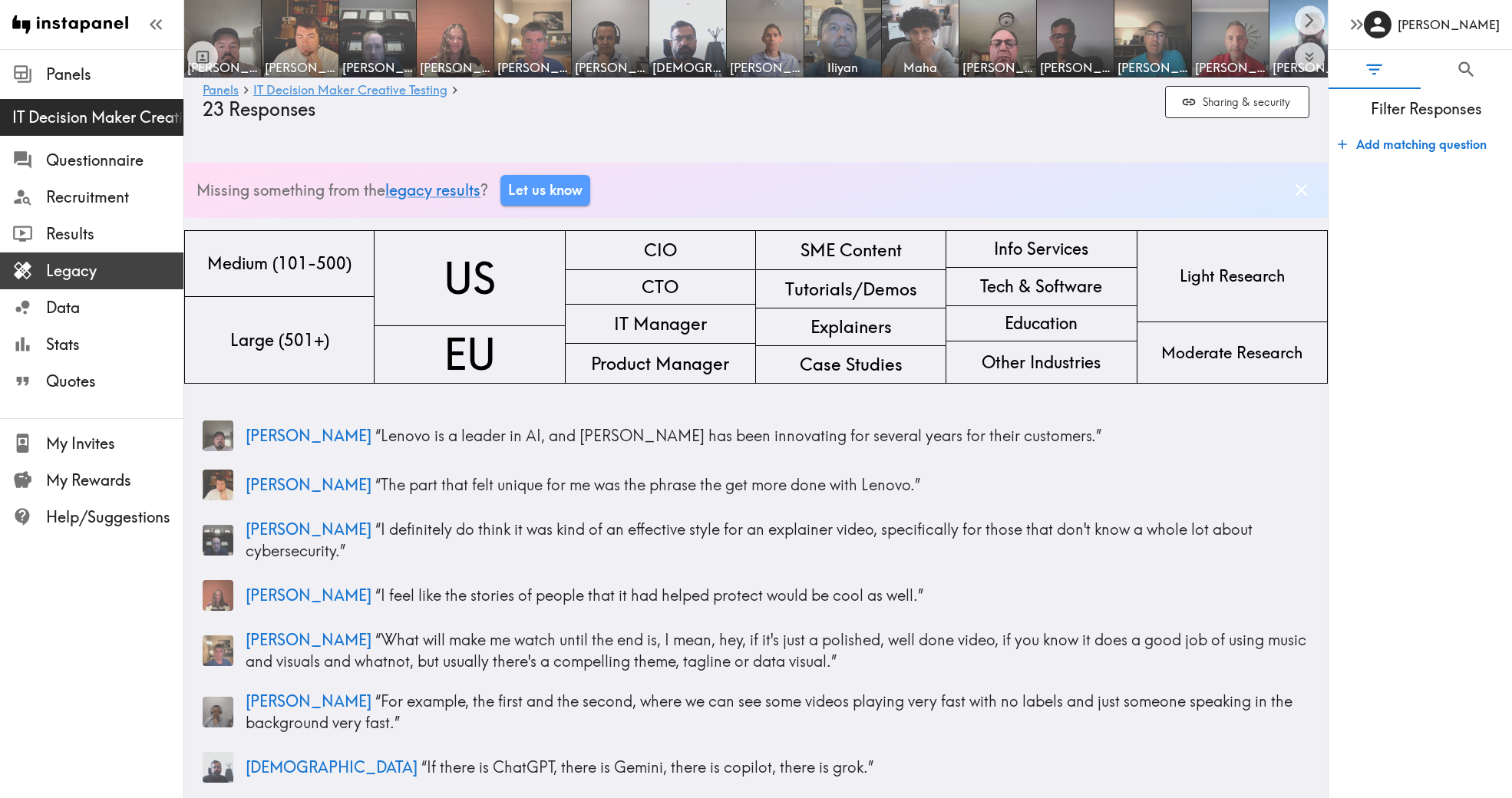
click at [99, 270] on span "Legacy" at bounding box center [114, 271] width 137 height 22
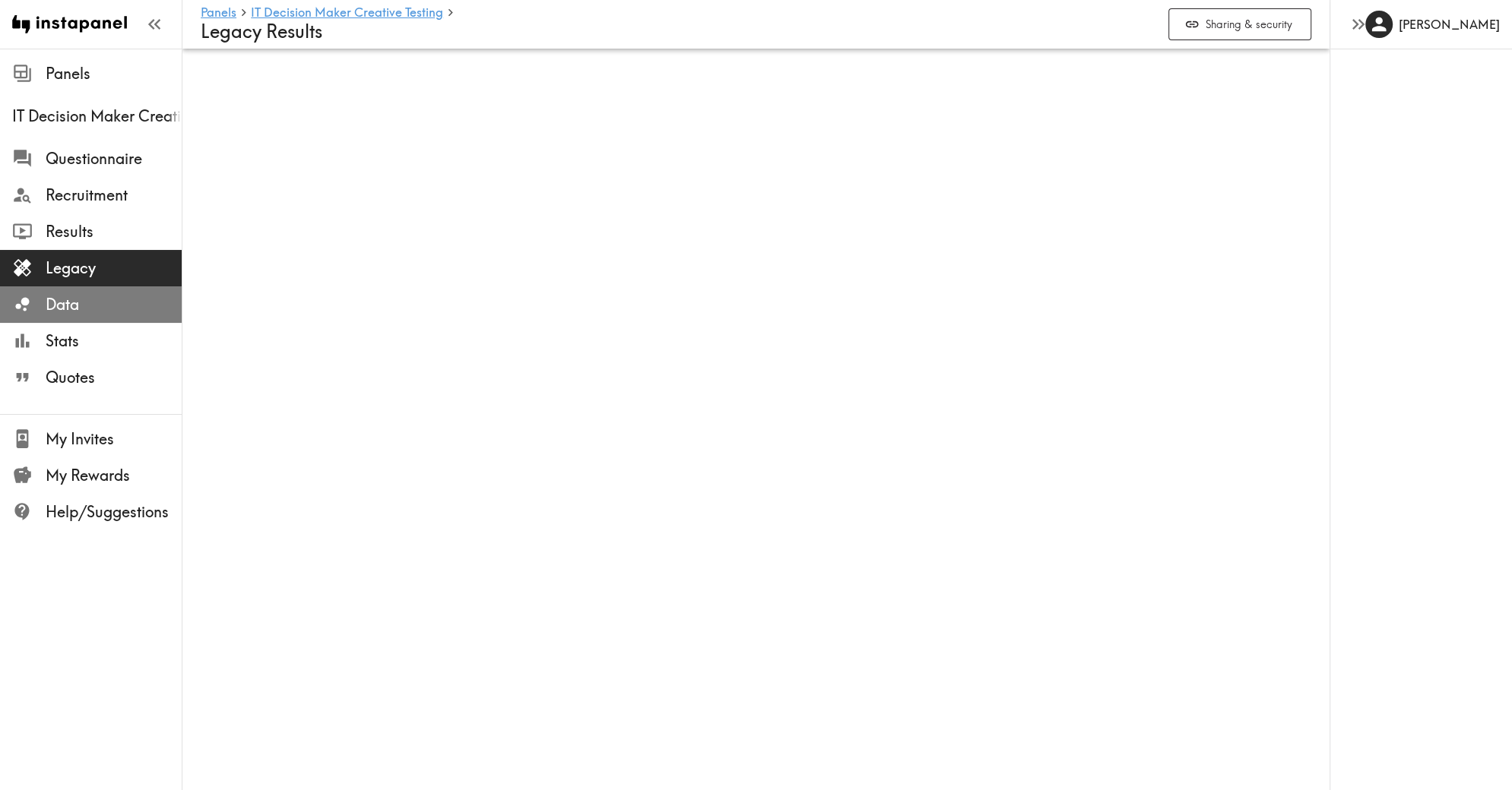
click at [110, 310] on span "Data" at bounding box center [113, 305] width 136 height 22
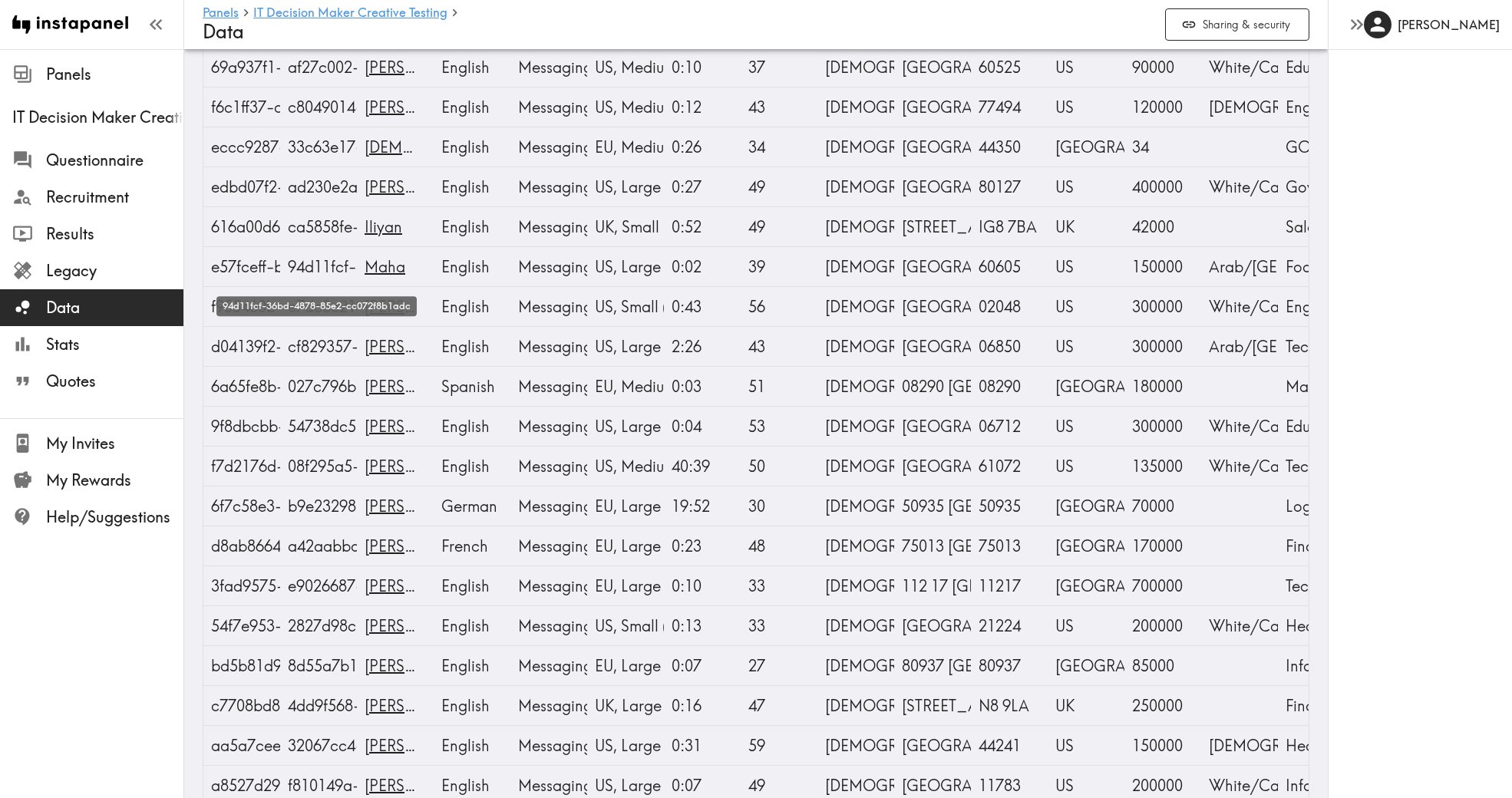
scroll to position [395, 0]
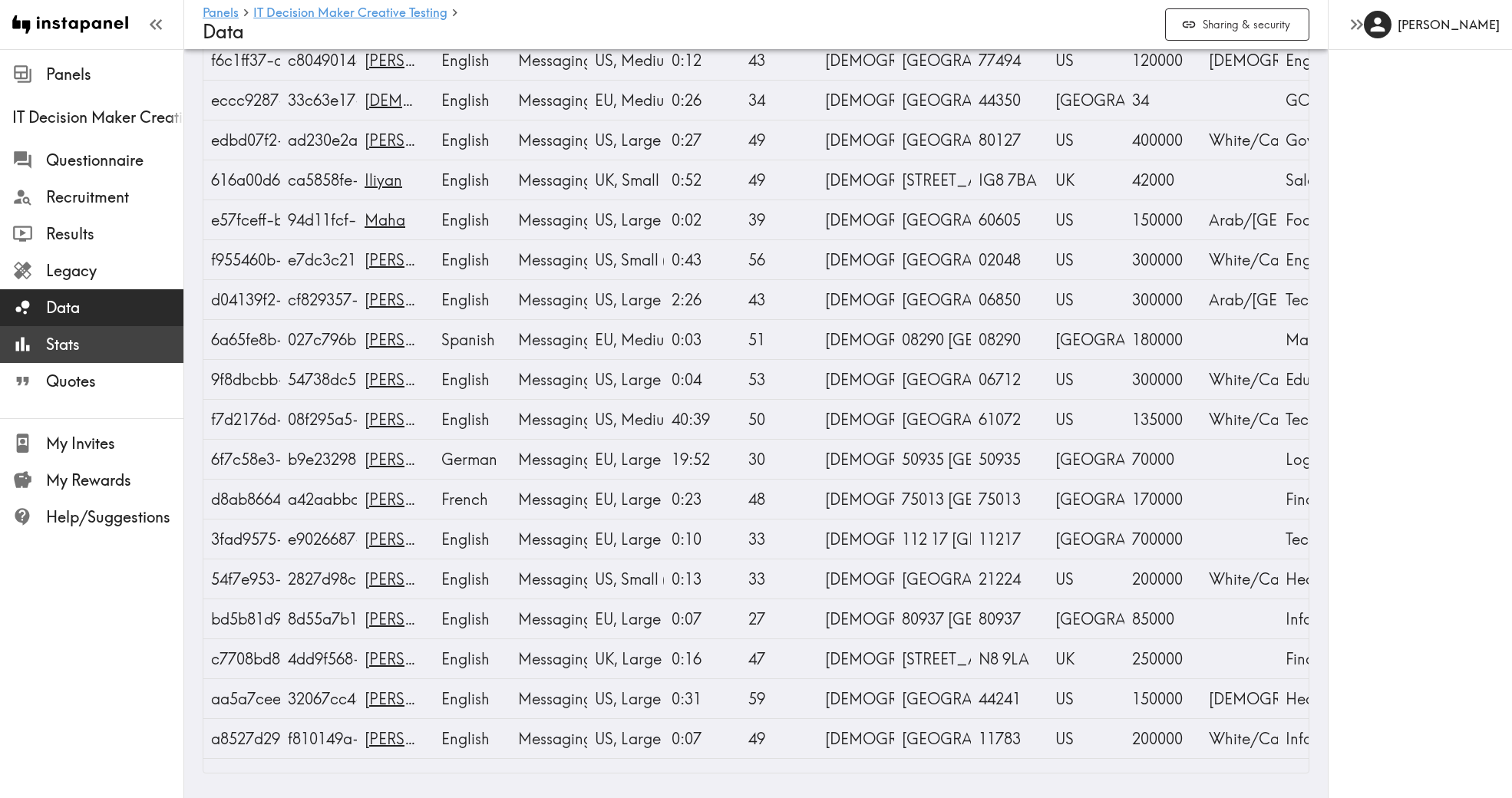
click at [122, 347] on span "Stats" at bounding box center [114, 345] width 137 height 22
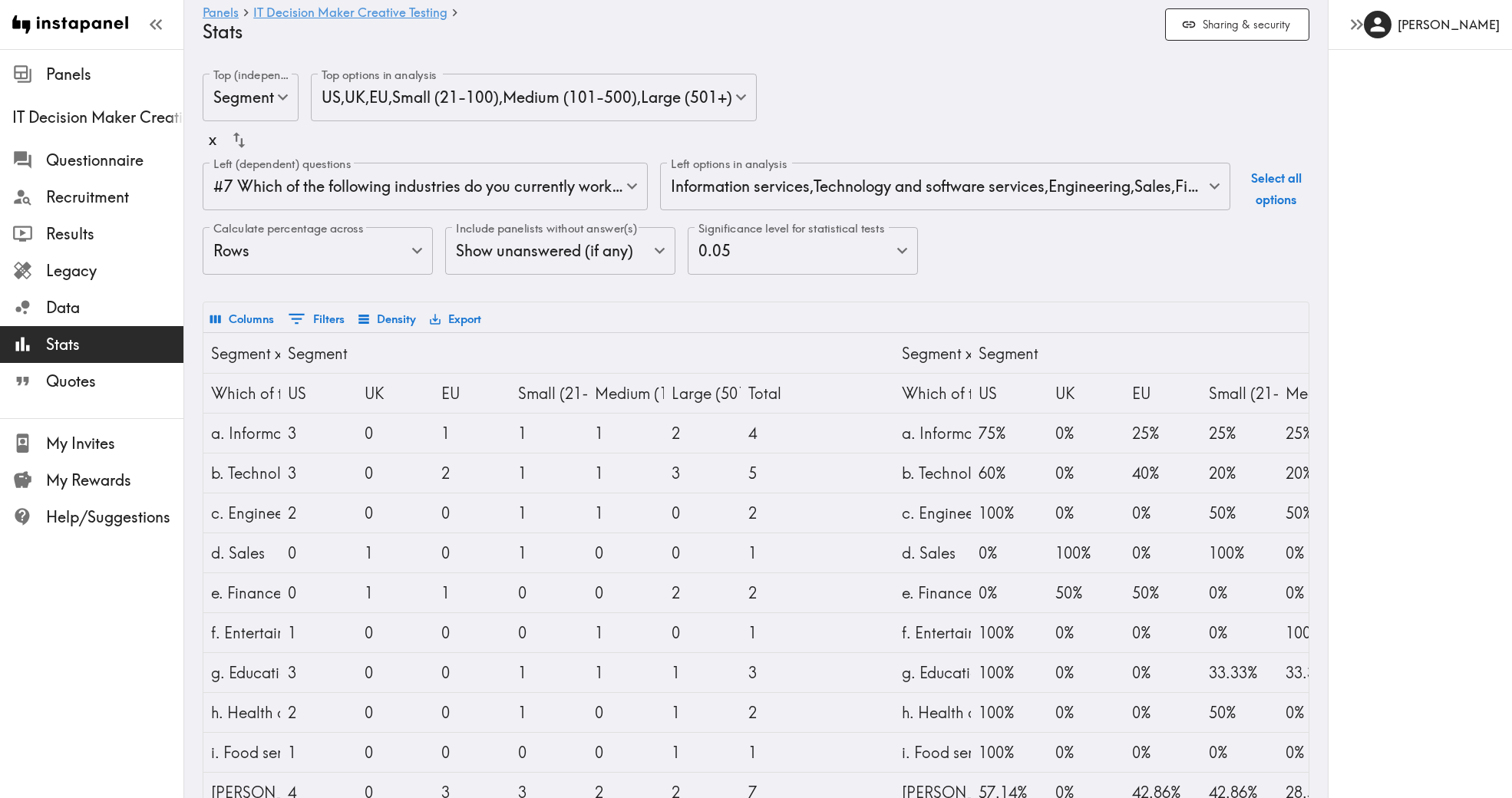
scroll to position [108, 0]
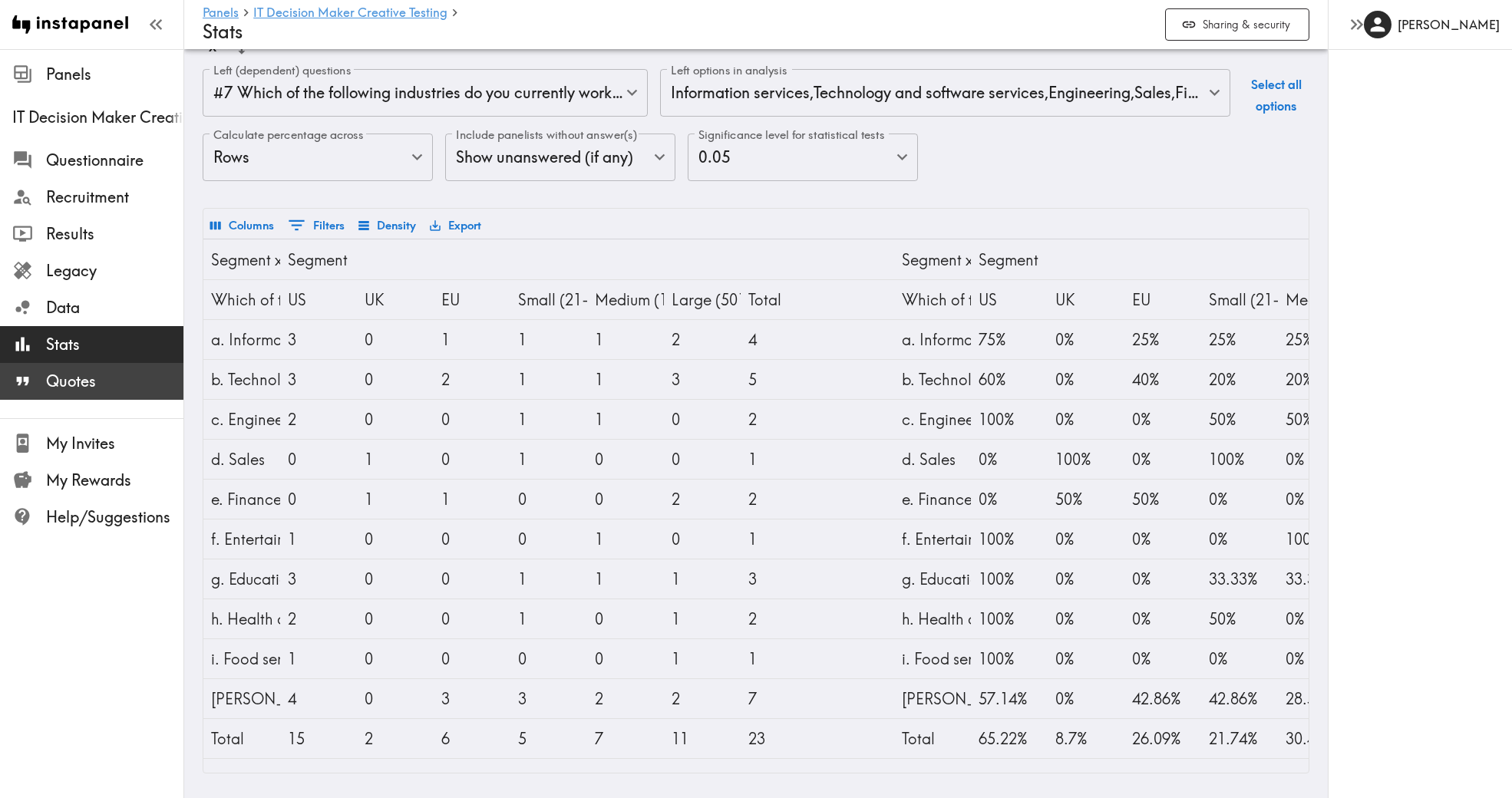
click at [67, 388] on span "Quotes" at bounding box center [114, 381] width 137 height 22
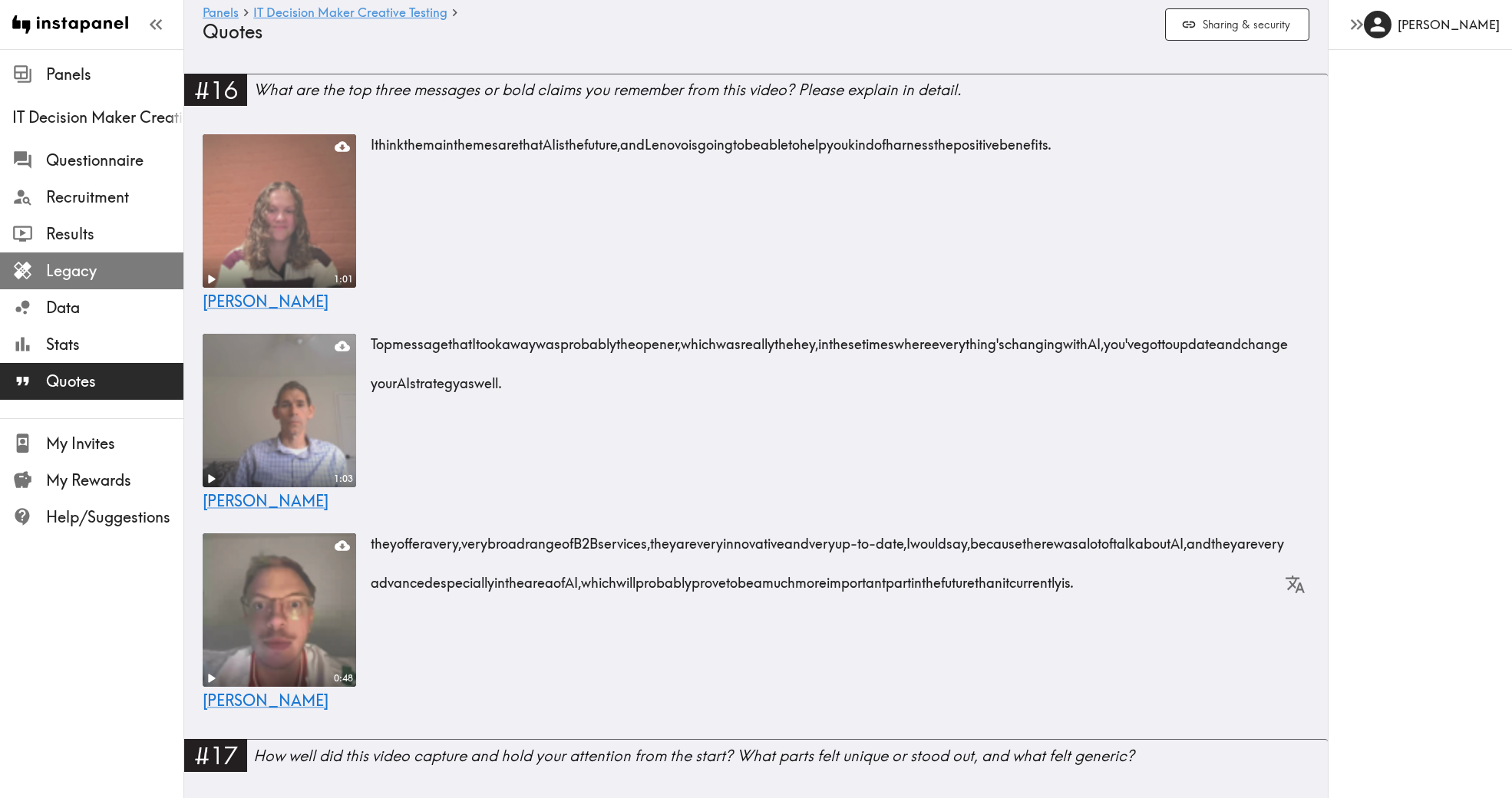
click at [60, 261] on span "Legacy" at bounding box center [114, 271] width 137 height 22
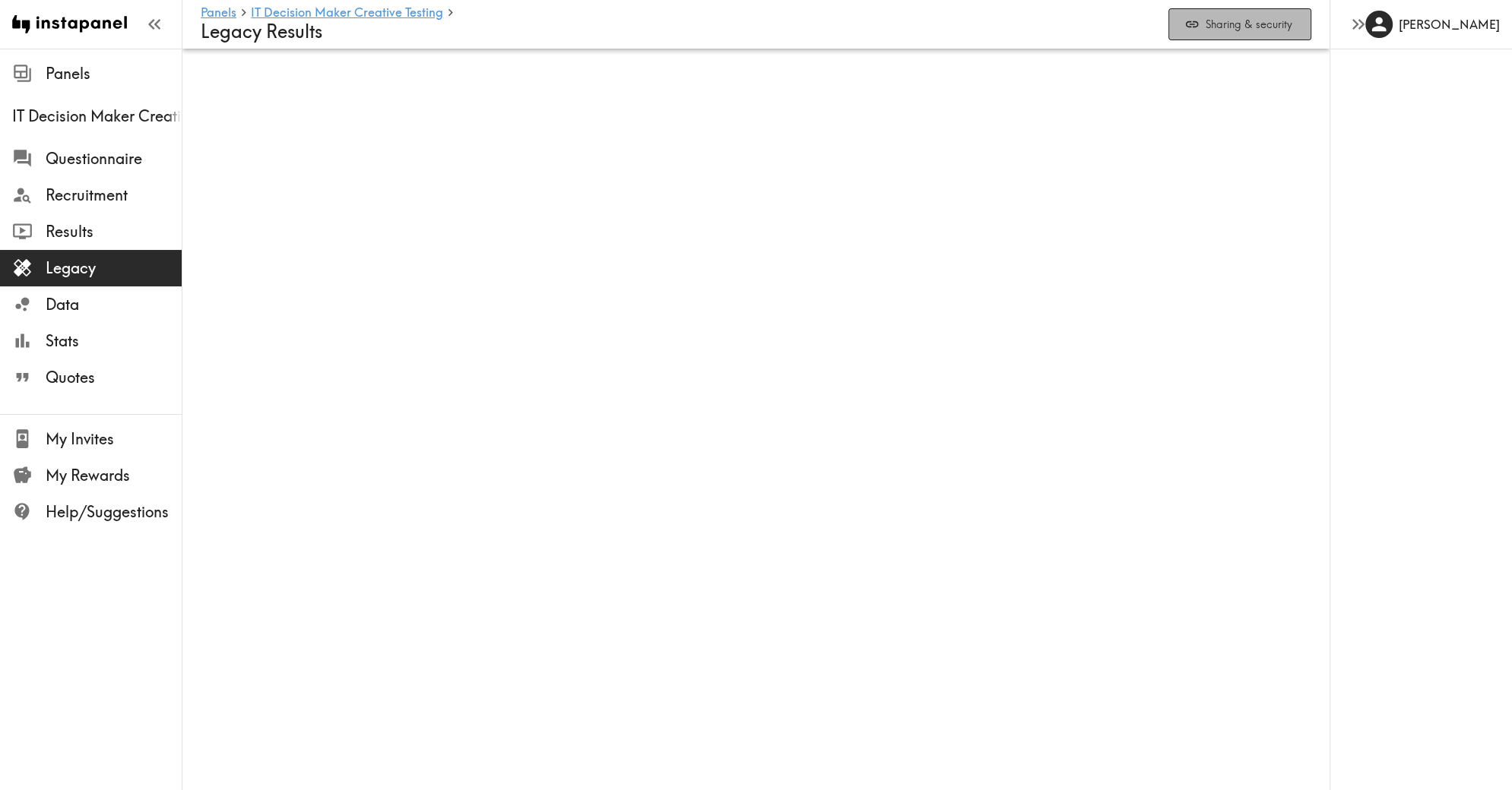
click at [1254, 36] on button "Sharing & security" at bounding box center [1239, 24] width 143 height 33
